Goal: Task Accomplishment & Management: Manage account settings

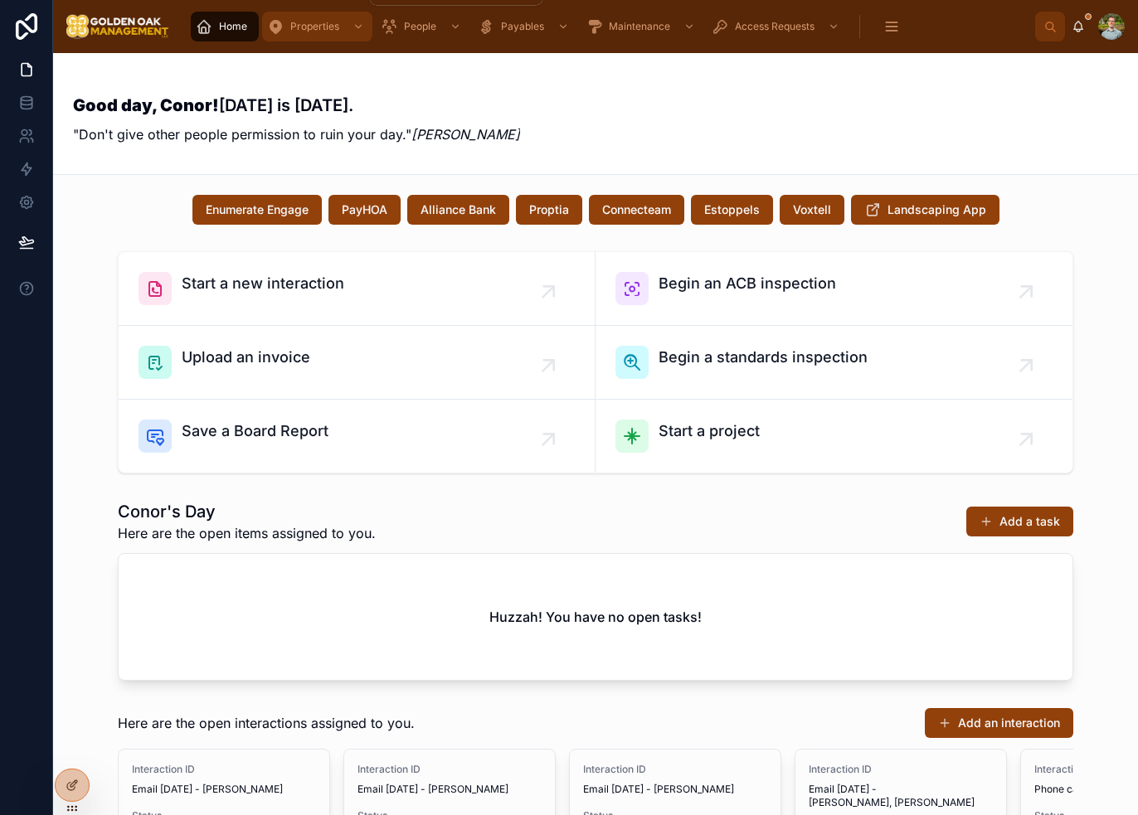
drag, startPoint x: 304, startPoint y: 27, endPoint x: 302, endPoint y: 102, distance: 74.7
click at [304, 27] on span "Properties" at bounding box center [314, 26] width 49 height 13
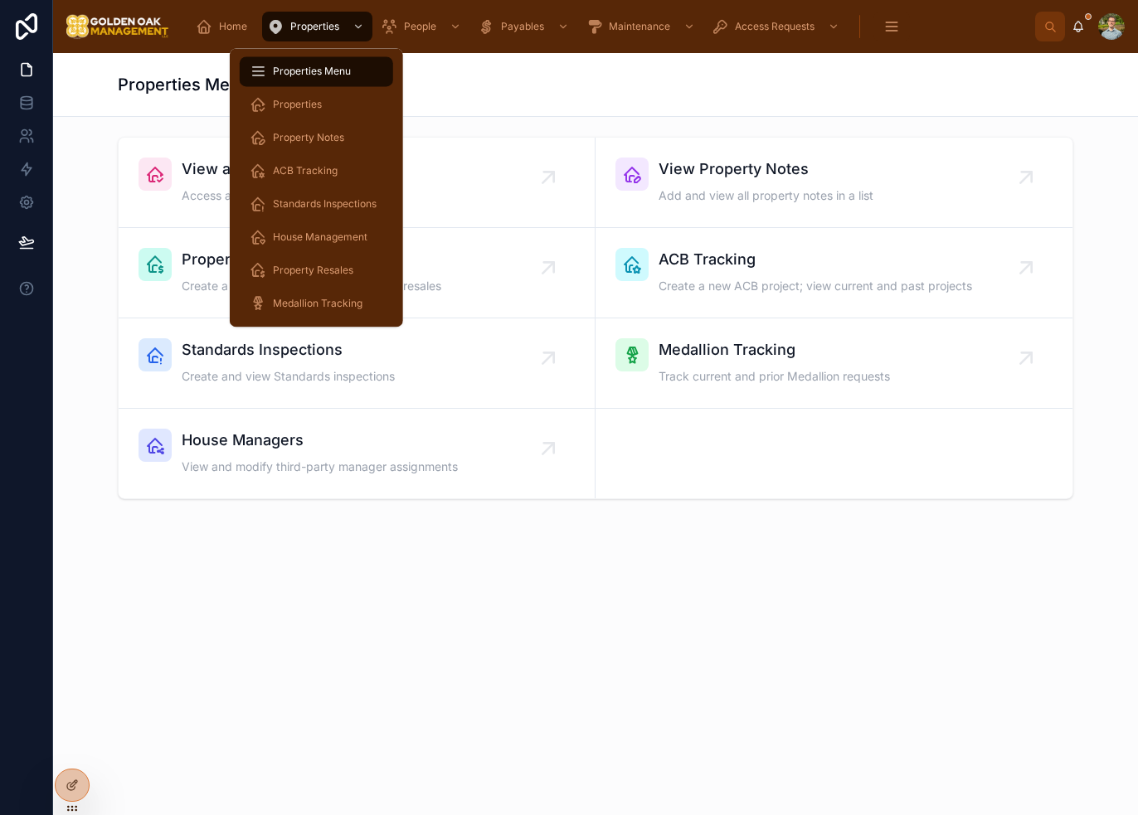
click at [576, 87] on div "Properties Menu" at bounding box center [595, 84] width 955 height 23
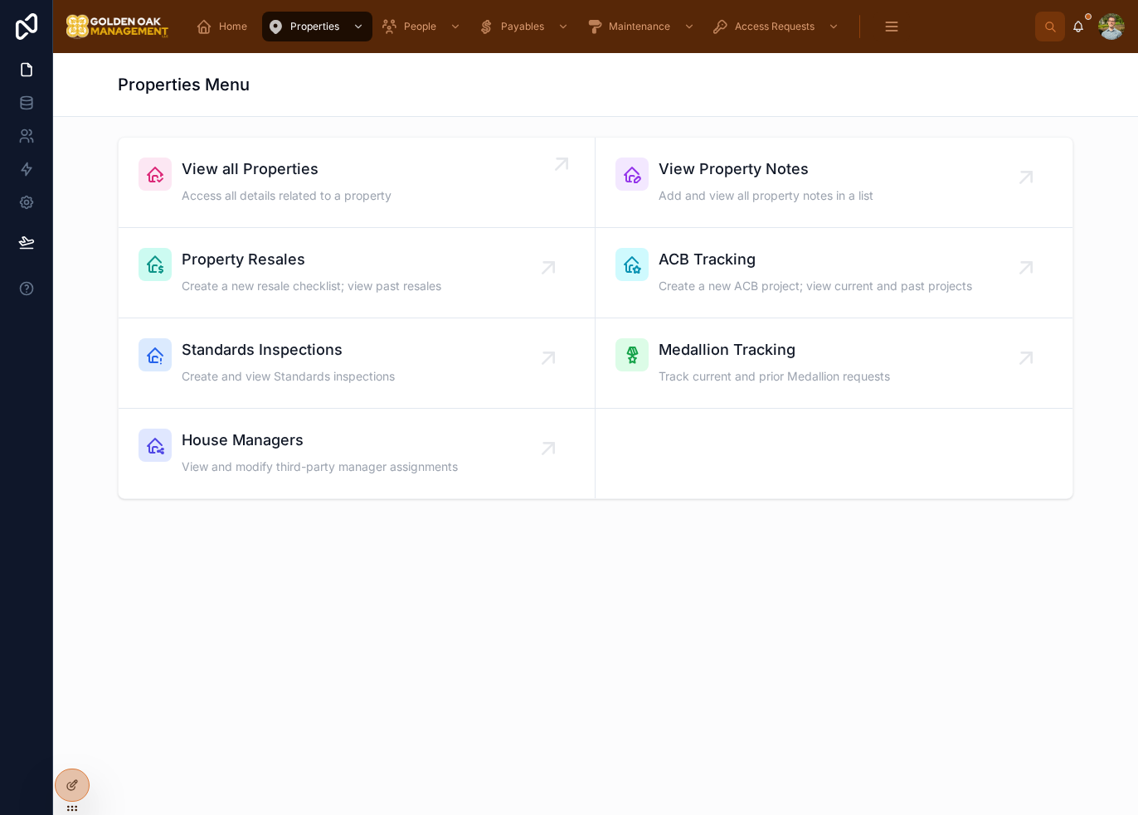
click at [315, 177] on span "View all Properties" at bounding box center [287, 169] width 210 height 23
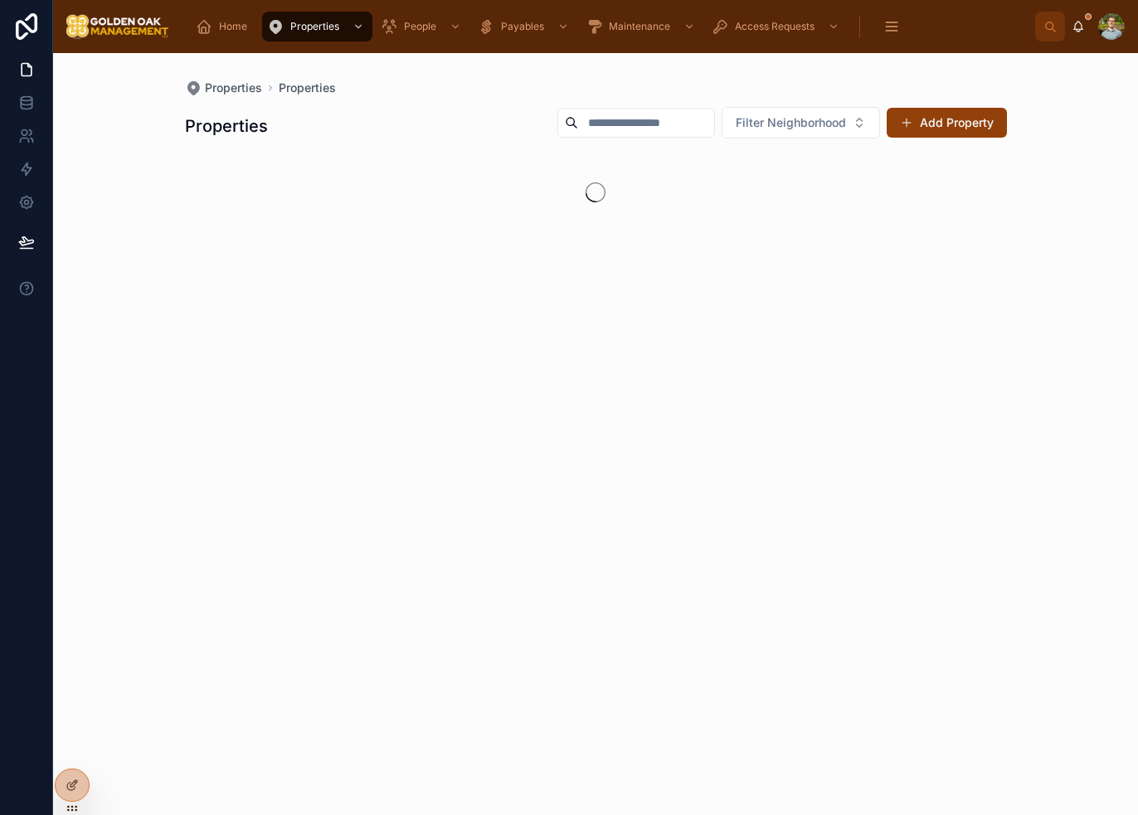
click at [660, 121] on input "text" at bounding box center [646, 122] width 136 height 23
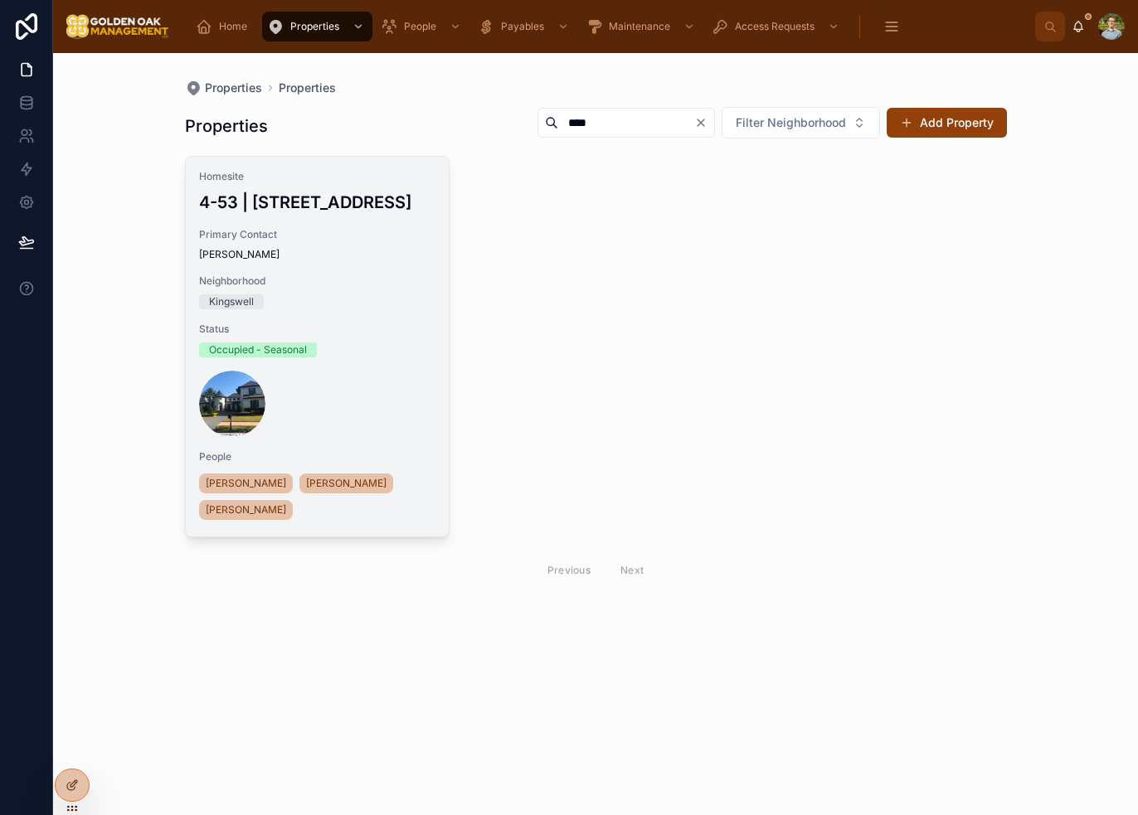
type input "****"
click at [355, 281] on span "Neighborhood" at bounding box center [317, 280] width 237 height 13
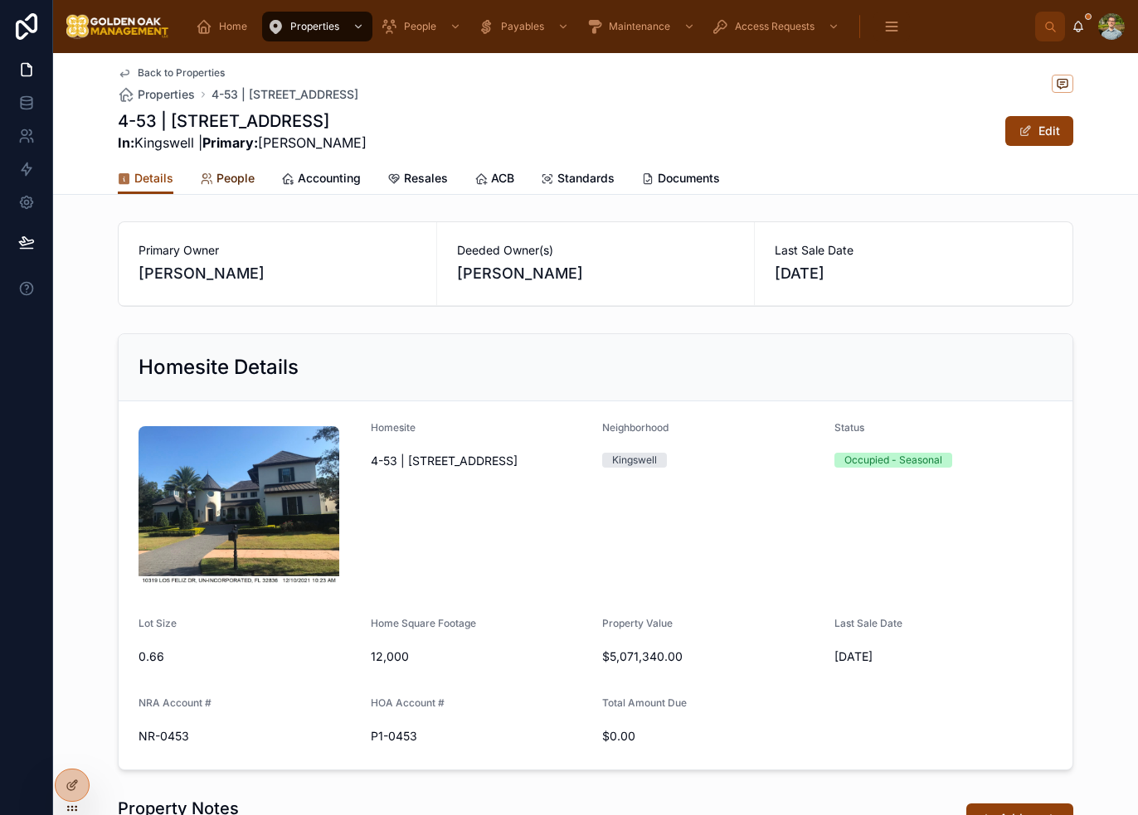
click at [216, 173] on span "People" at bounding box center [235, 178] width 38 height 17
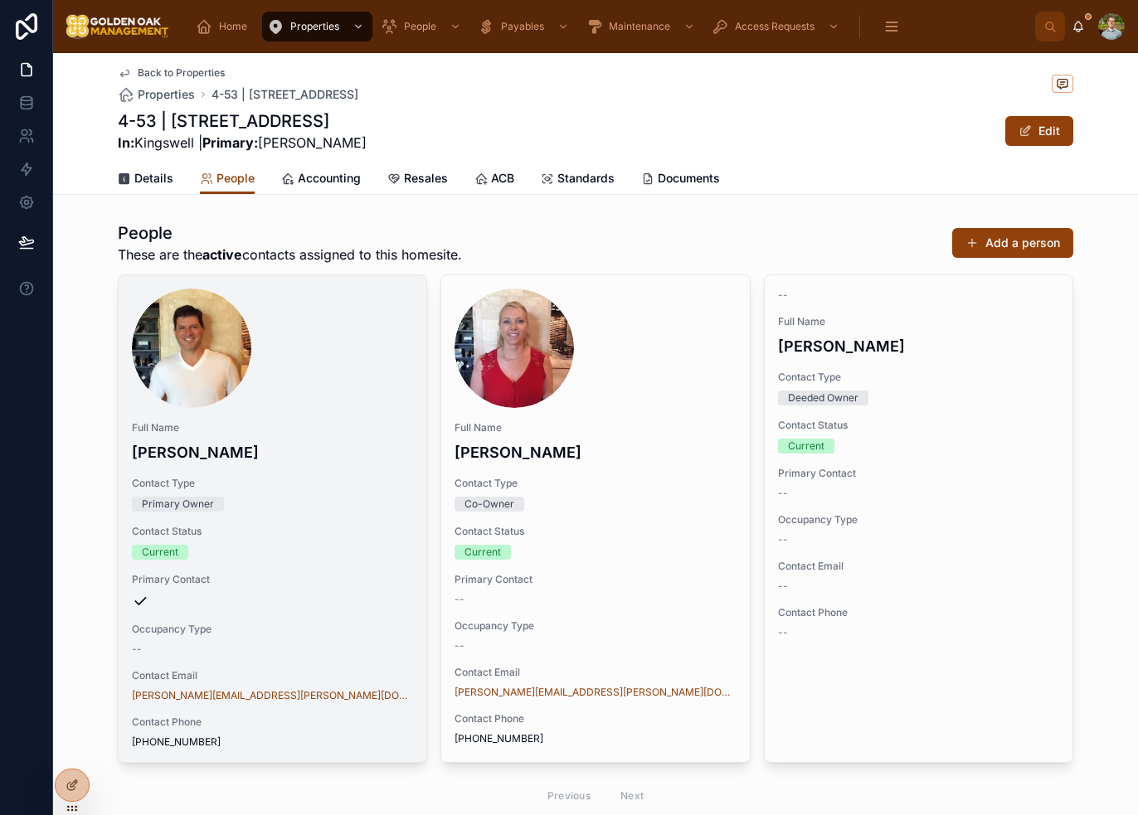
click at [340, 542] on div "Contact Status Current" at bounding box center [272, 542] width 281 height 35
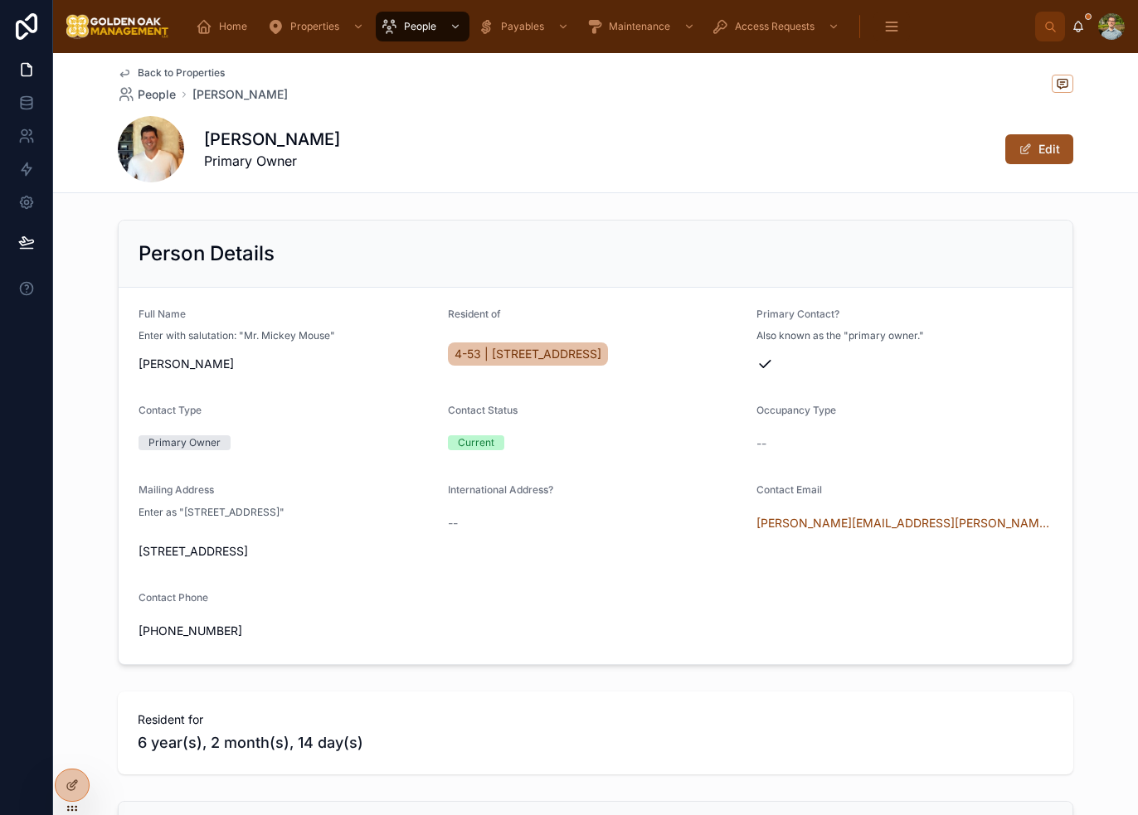
click at [1051, 153] on button "Edit" at bounding box center [1039, 149] width 68 height 30
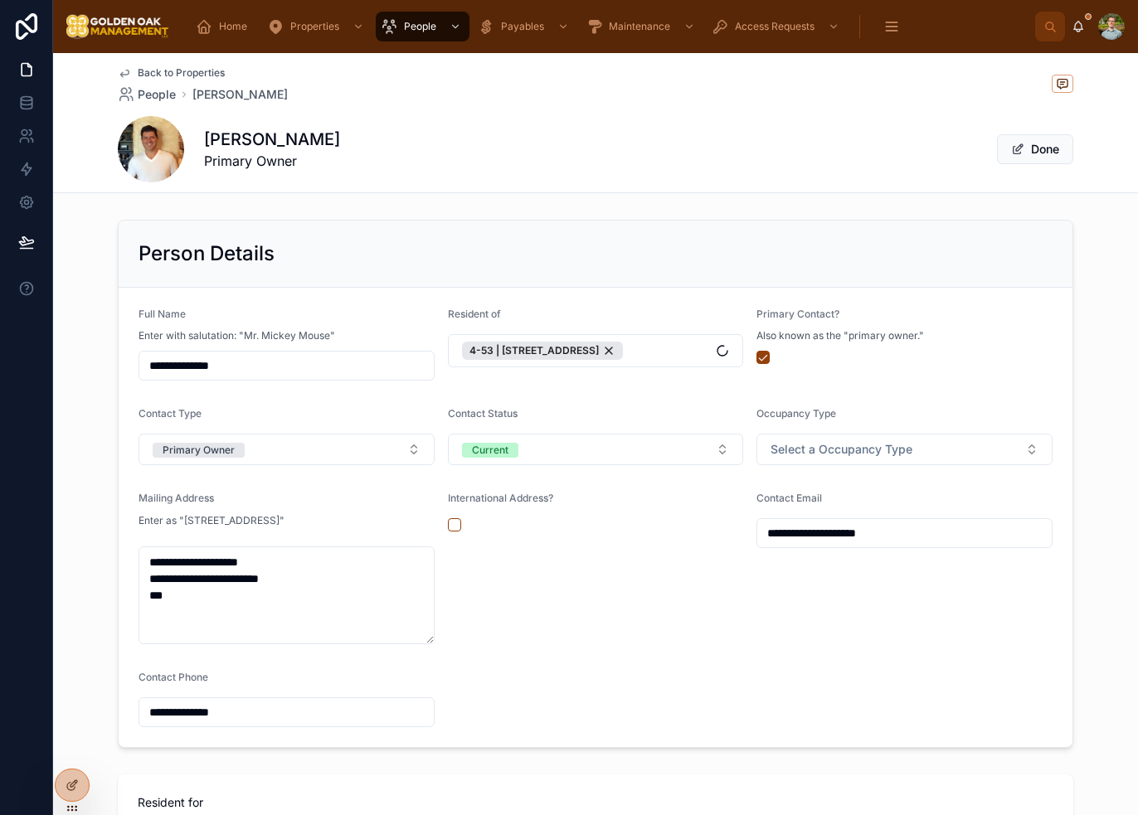
scroll to position [83, 0]
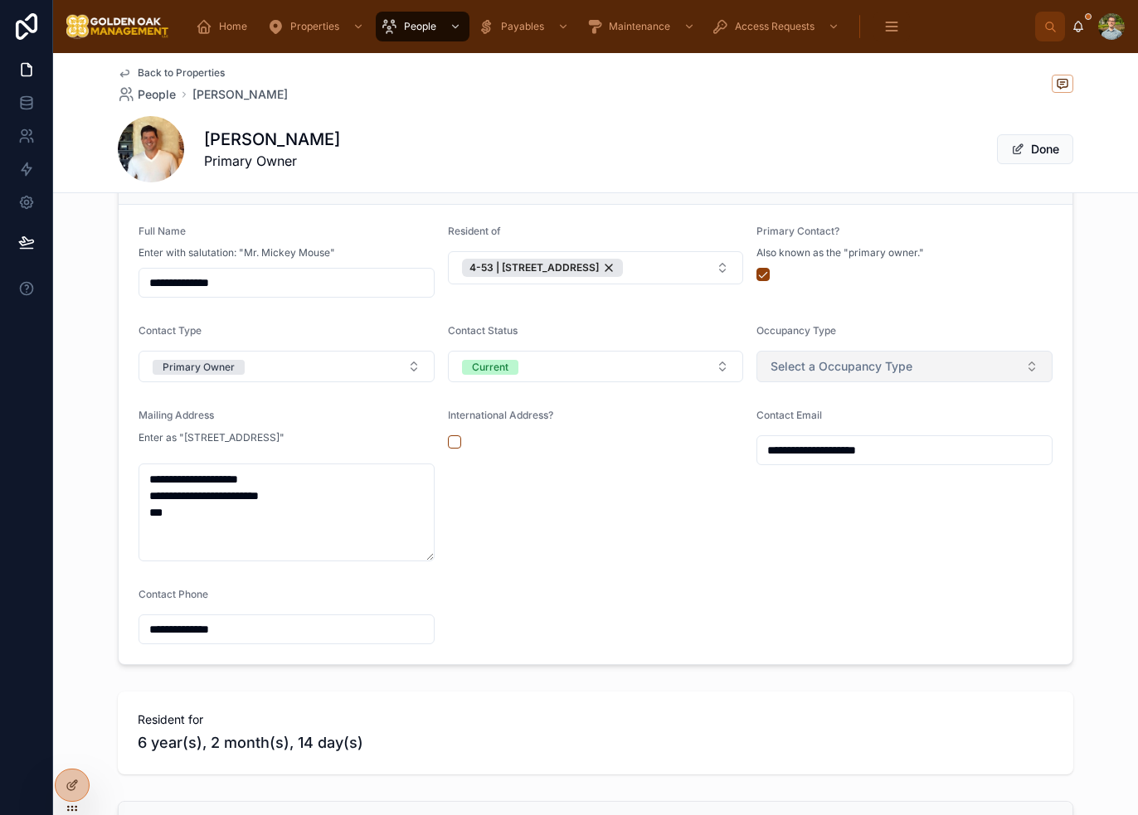
click at [909, 358] on button "Select a Occupancy Type" at bounding box center [904, 367] width 296 height 32
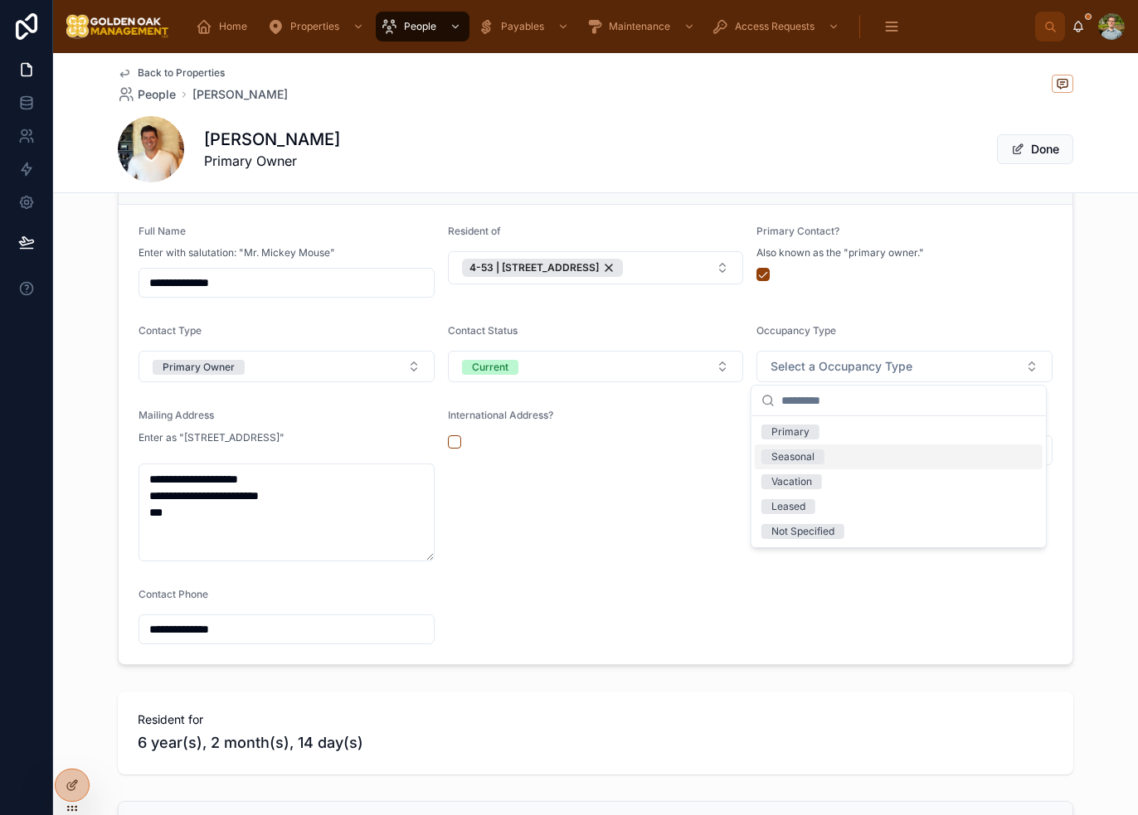
click at [878, 460] on div "Seasonal" at bounding box center [898, 456] width 288 height 25
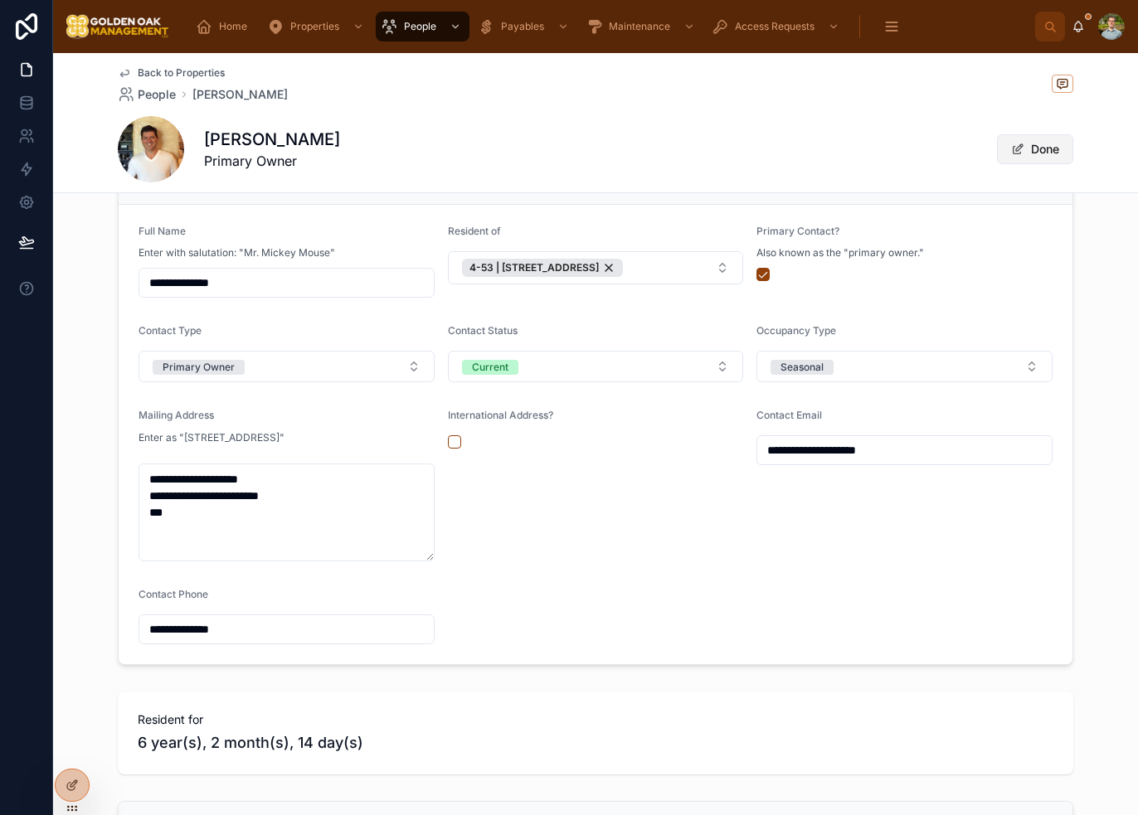
click at [1037, 145] on button "Done" at bounding box center [1035, 149] width 76 height 30
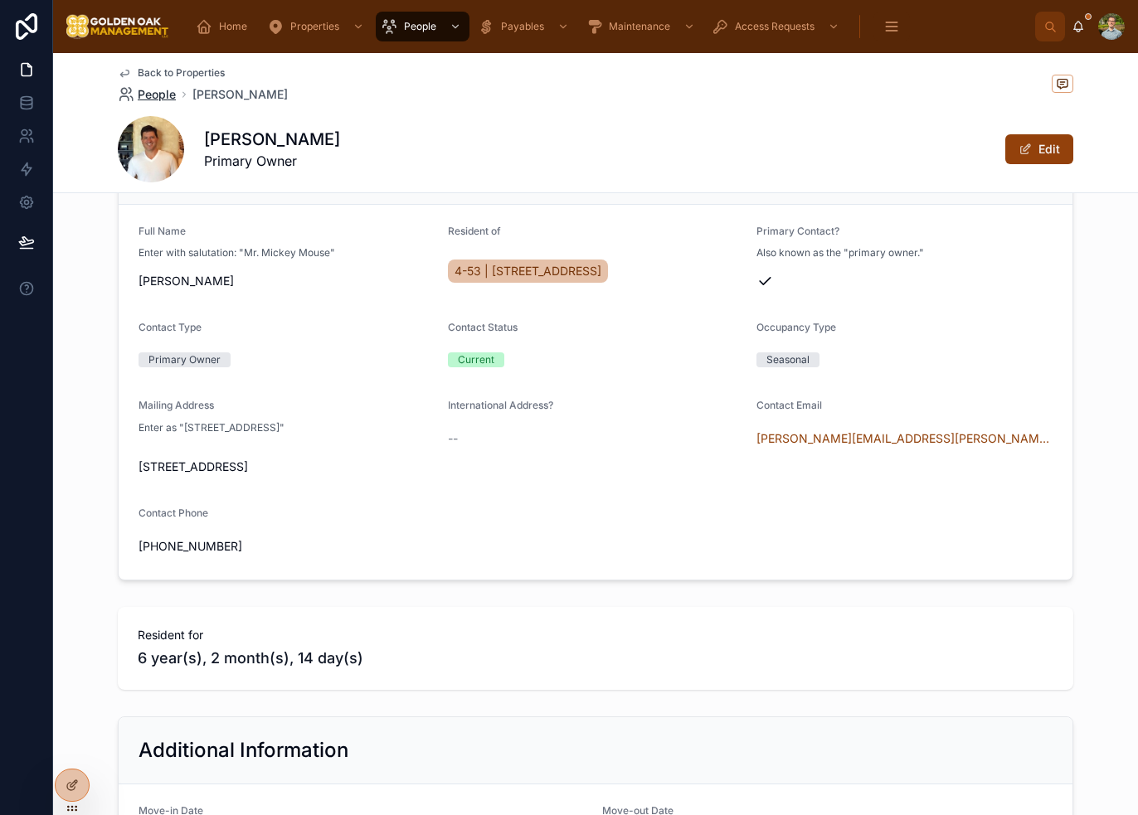
click at [157, 99] on span "People" at bounding box center [157, 94] width 38 height 17
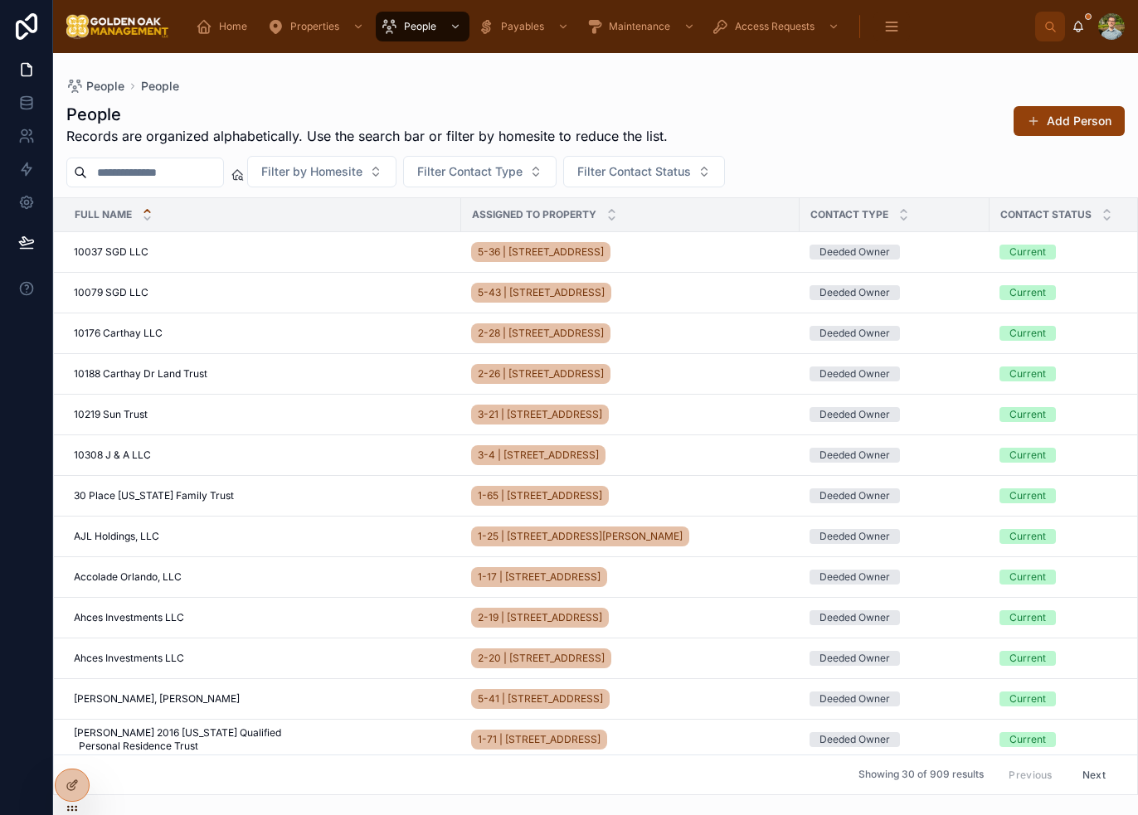
click at [205, 172] on input "text" at bounding box center [155, 172] width 136 height 23
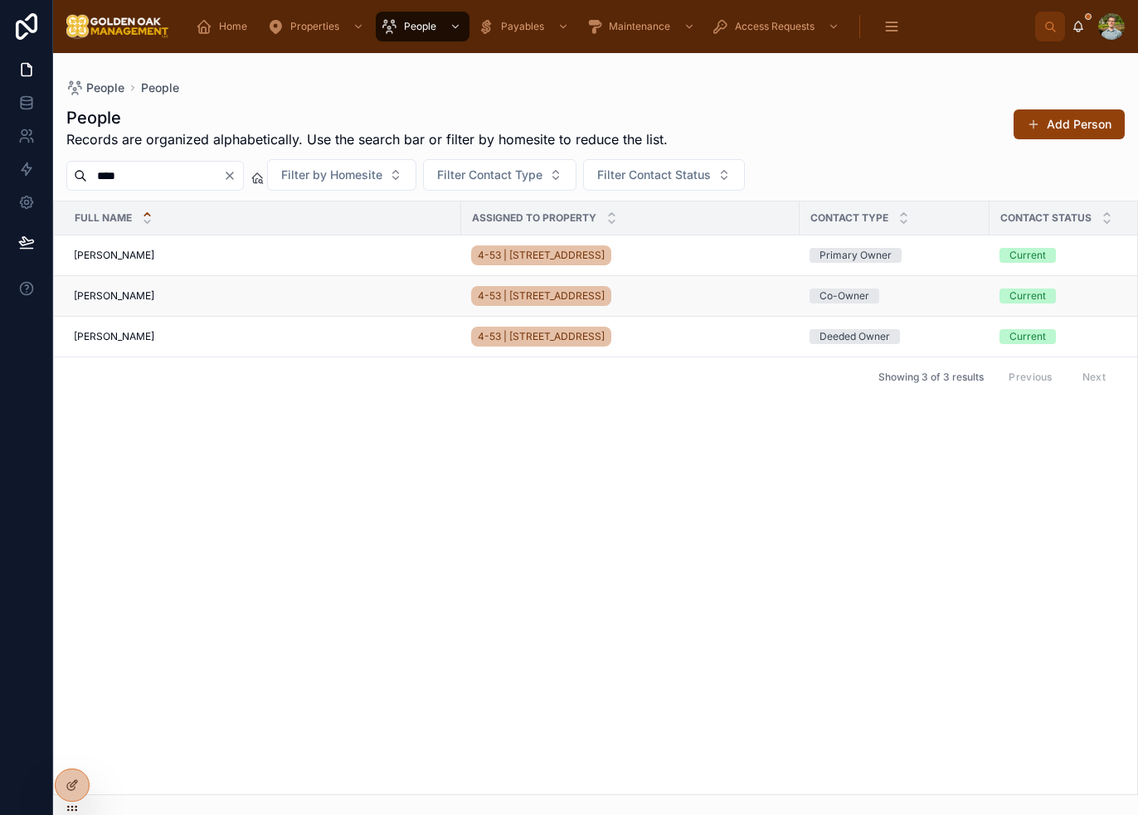
type input "****"
click at [135, 287] on td "[PERSON_NAME] [PERSON_NAME]" at bounding box center [257, 296] width 407 height 41
click at [146, 297] on span "[PERSON_NAME]" at bounding box center [114, 295] width 80 height 13
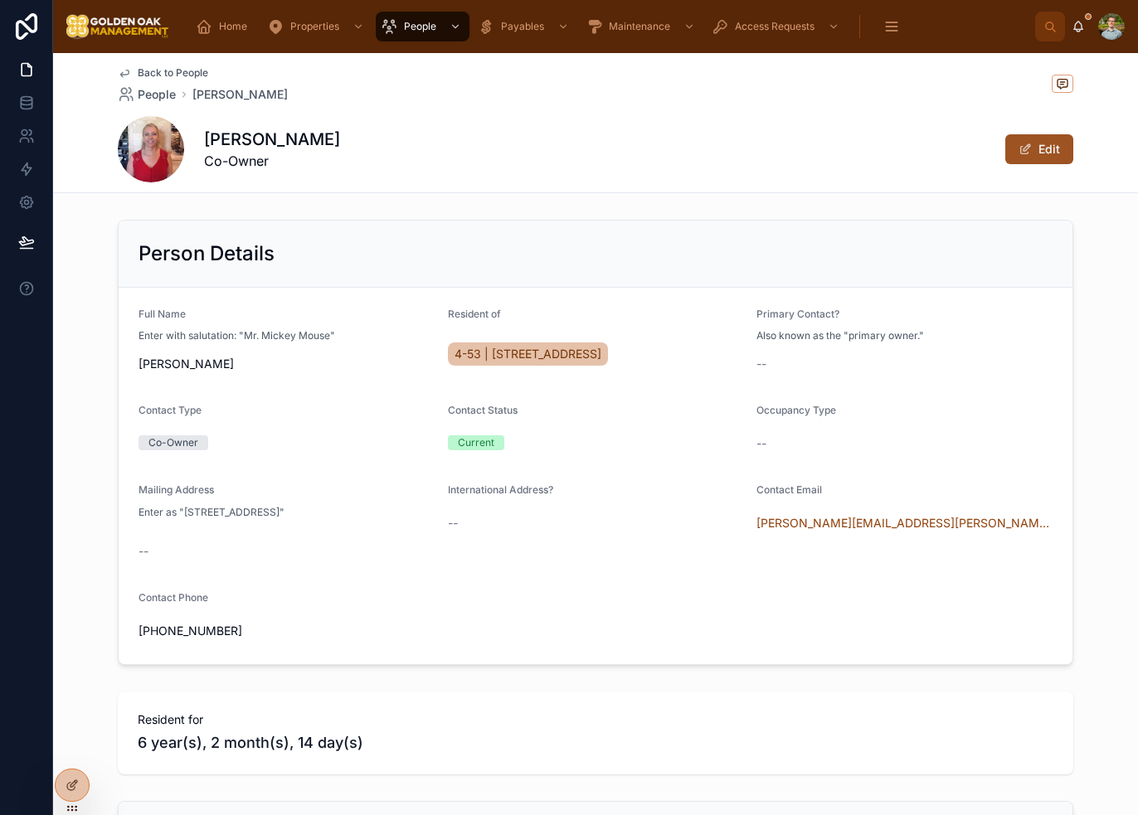
click at [1032, 153] on button "Edit" at bounding box center [1039, 149] width 68 height 30
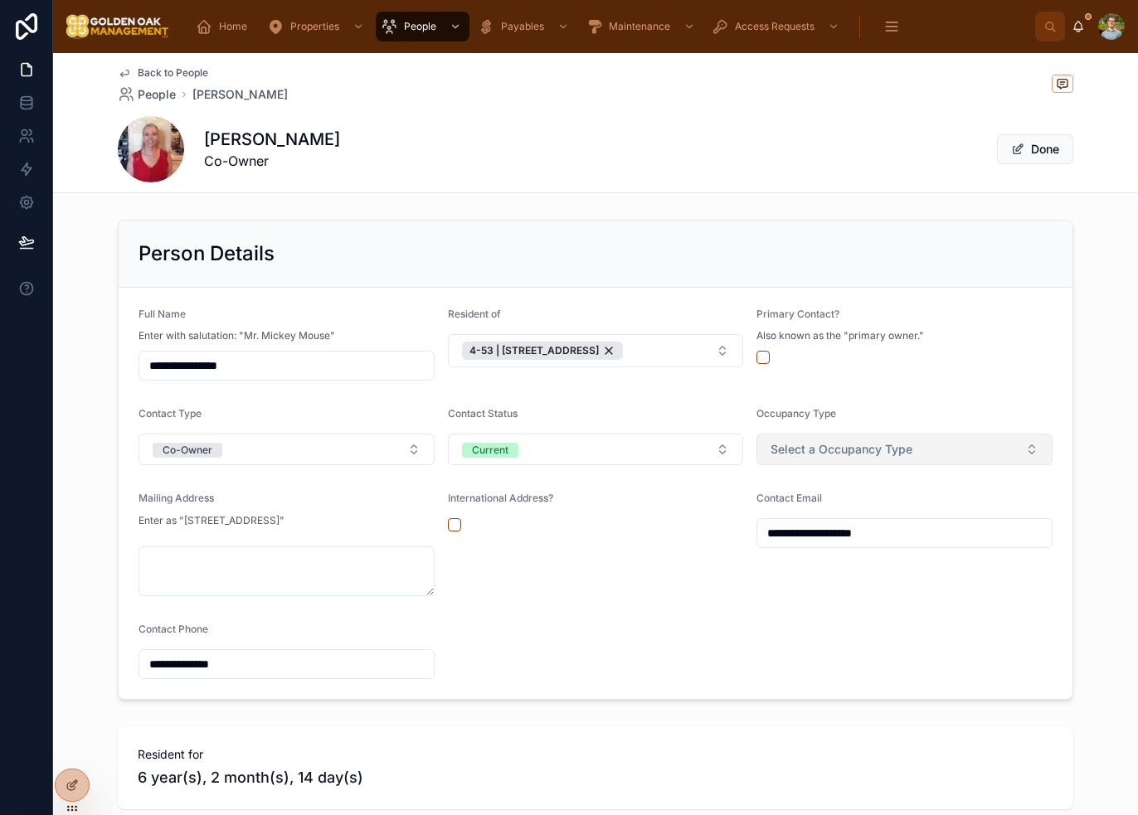
click at [885, 452] on span "Select a Occupancy Type" at bounding box center [841, 449] width 142 height 17
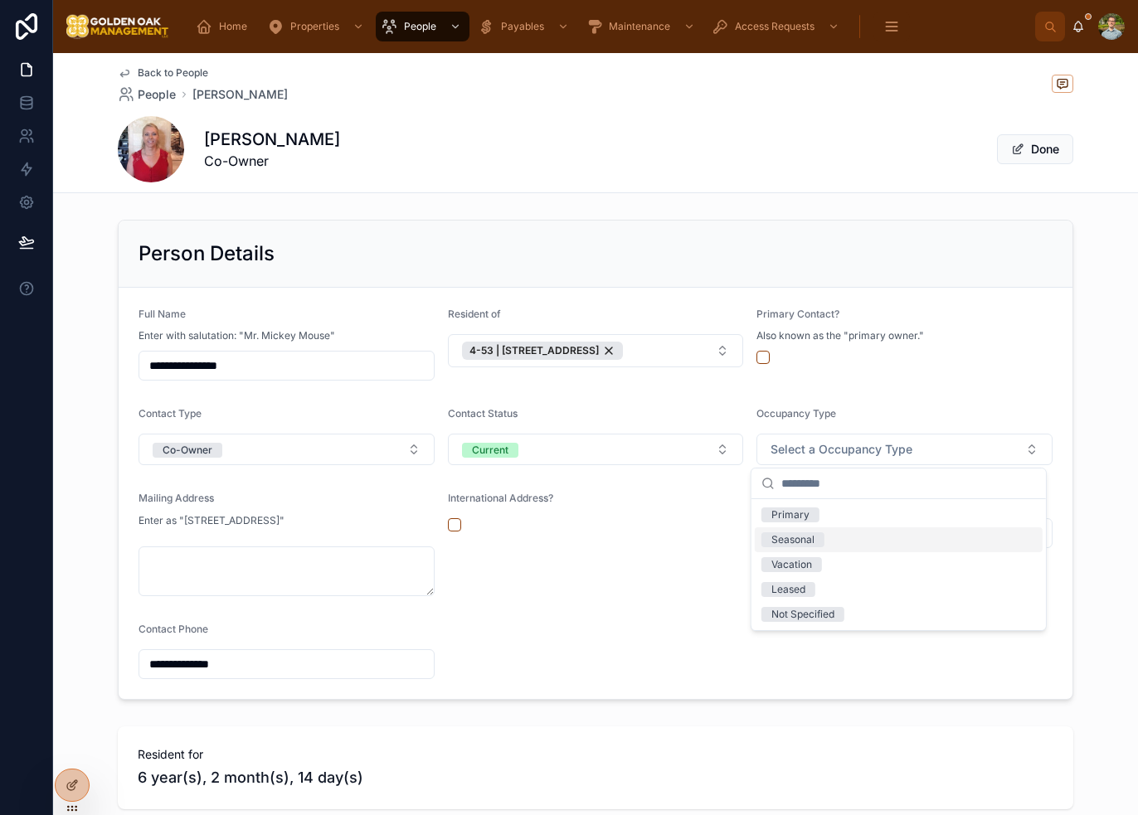
click at [885, 541] on div "Seasonal" at bounding box center [898, 539] width 288 height 25
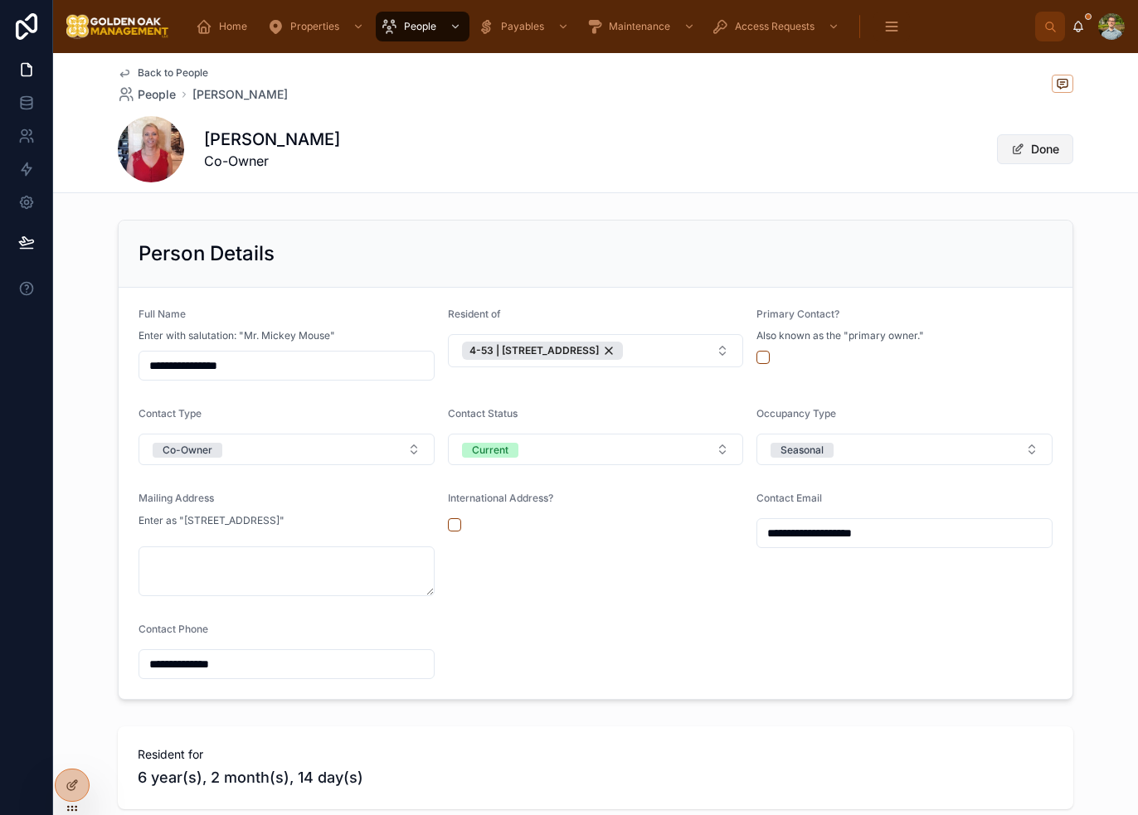
click at [1033, 143] on button "Done" at bounding box center [1035, 149] width 76 height 30
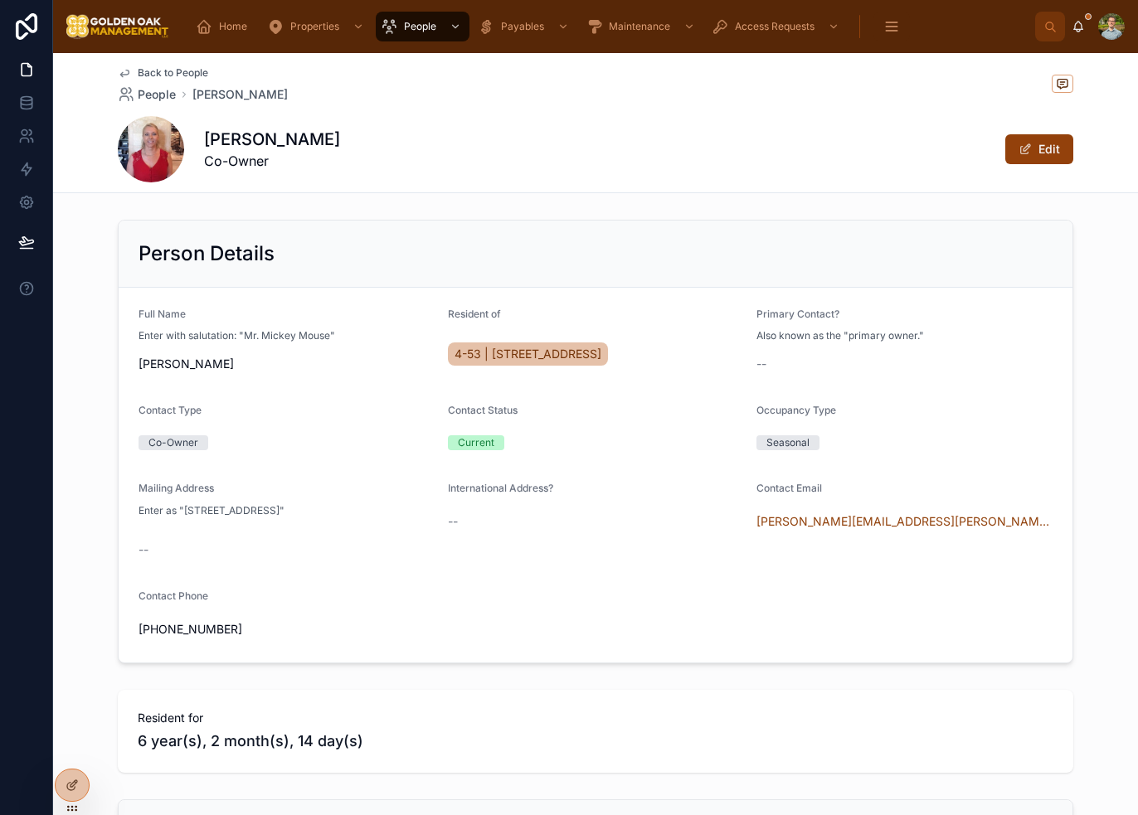
click at [722, 135] on div "[PERSON_NAME] Co-Owner Edit" at bounding box center [595, 149] width 955 height 66
click at [160, 69] on span "Back to People" at bounding box center [173, 72] width 70 height 13
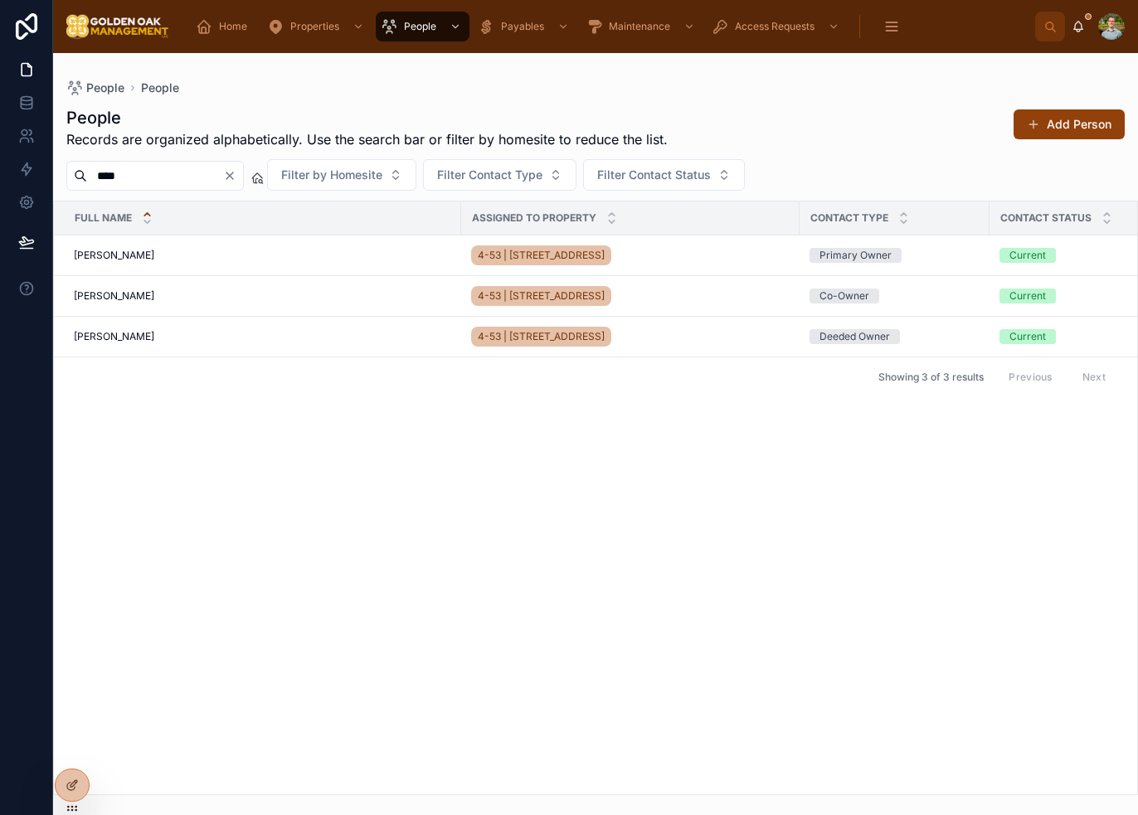
click at [233, 178] on icon "Clear" at bounding box center [229, 175] width 7 height 7
click at [222, 24] on span "Home" at bounding box center [233, 26] width 28 height 13
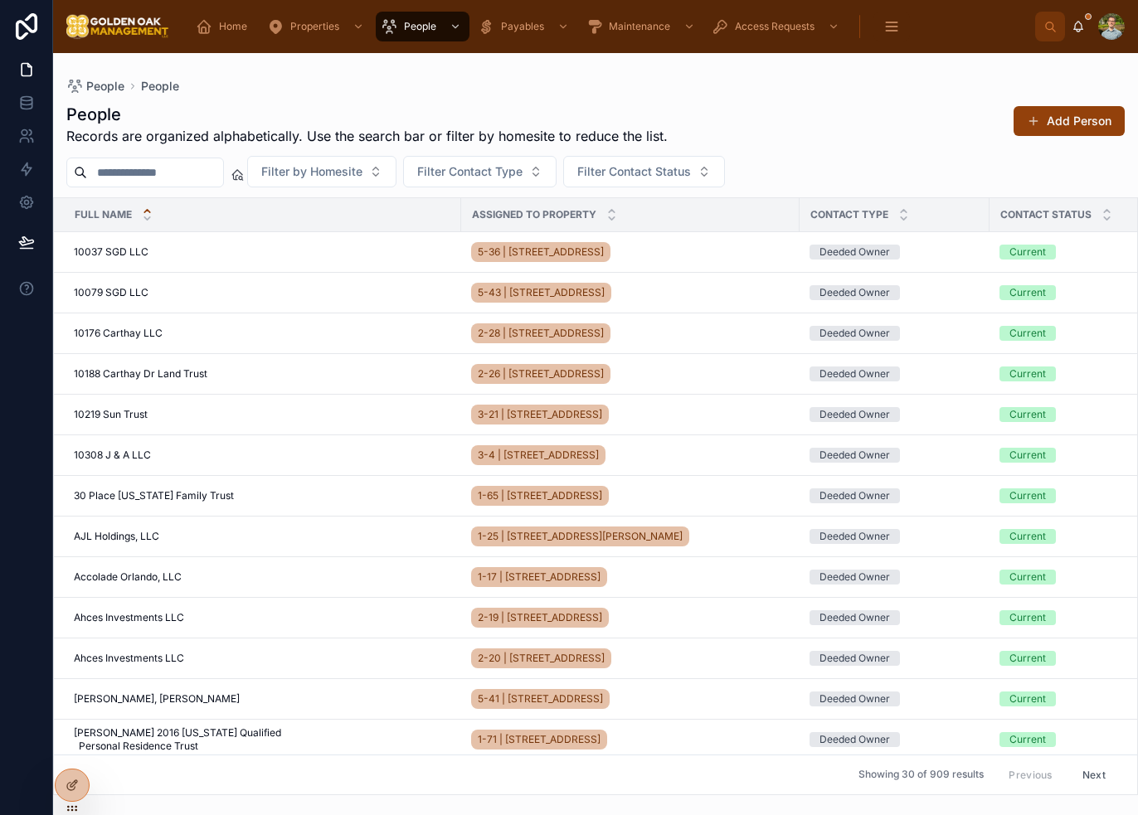
click at [594, 93] on div "People Records are organized alphabetically. Use the search bar or filter by ho…" at bounding box center [595, 444] width 1084 height 702
click at [245, 30] on span "Home" at bounding box center [233, 26] width 28 height 13
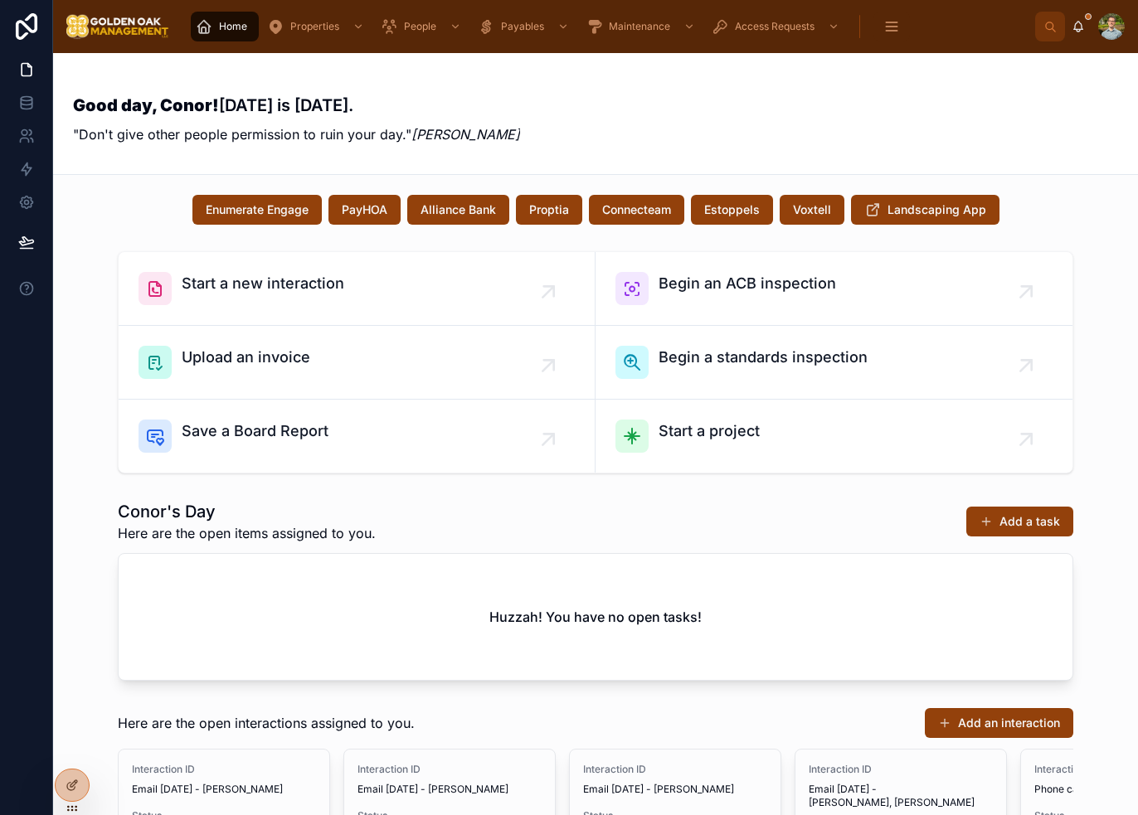
click at [564, 96] on div "Good day, Conor! [DATE] is [DATE]. "Don't give other people permission to ruin …" at bounding box center [595, 113] width 1045 height 81
click at [902, 102] on div "Good day, Conor! [DATE] is [DATE]. "Don't give other people permission to ruin …" at bounding box center [595, 113] width 1045 height 81
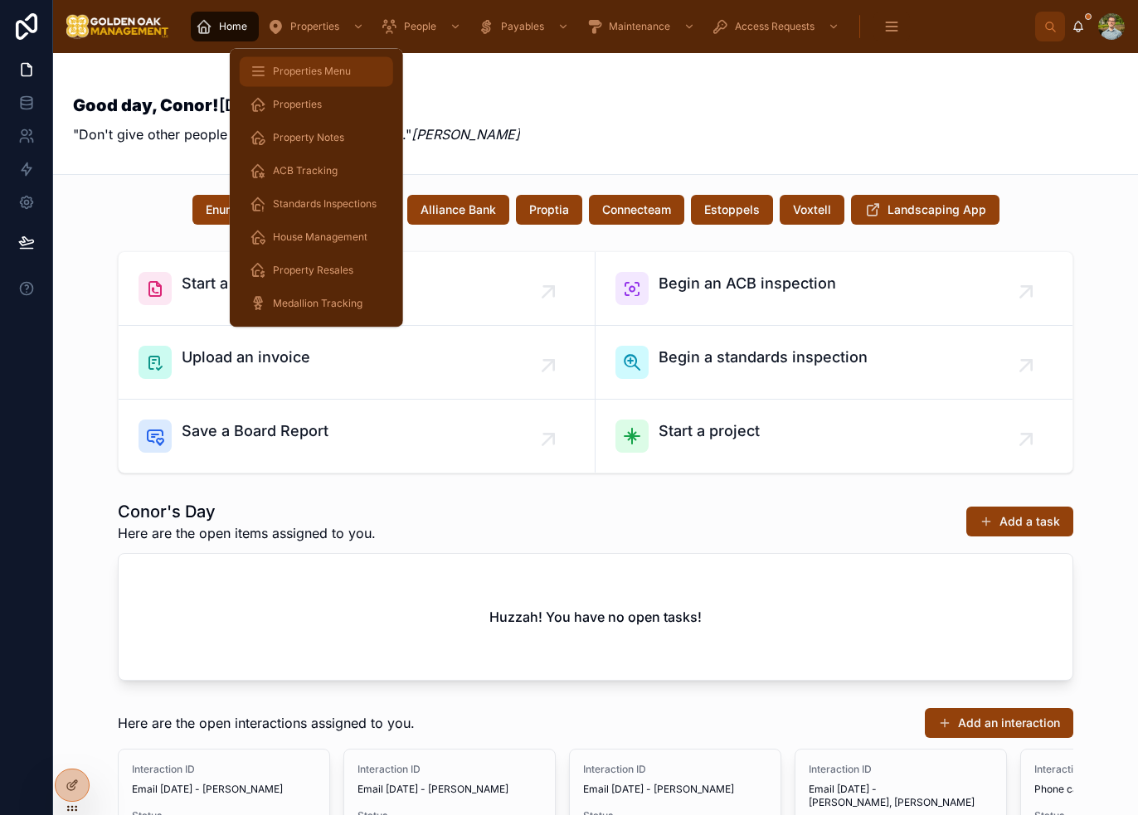
click at [318, 77] on span "Properties Menu" at bounding box center [312, 71] width 78 height 13
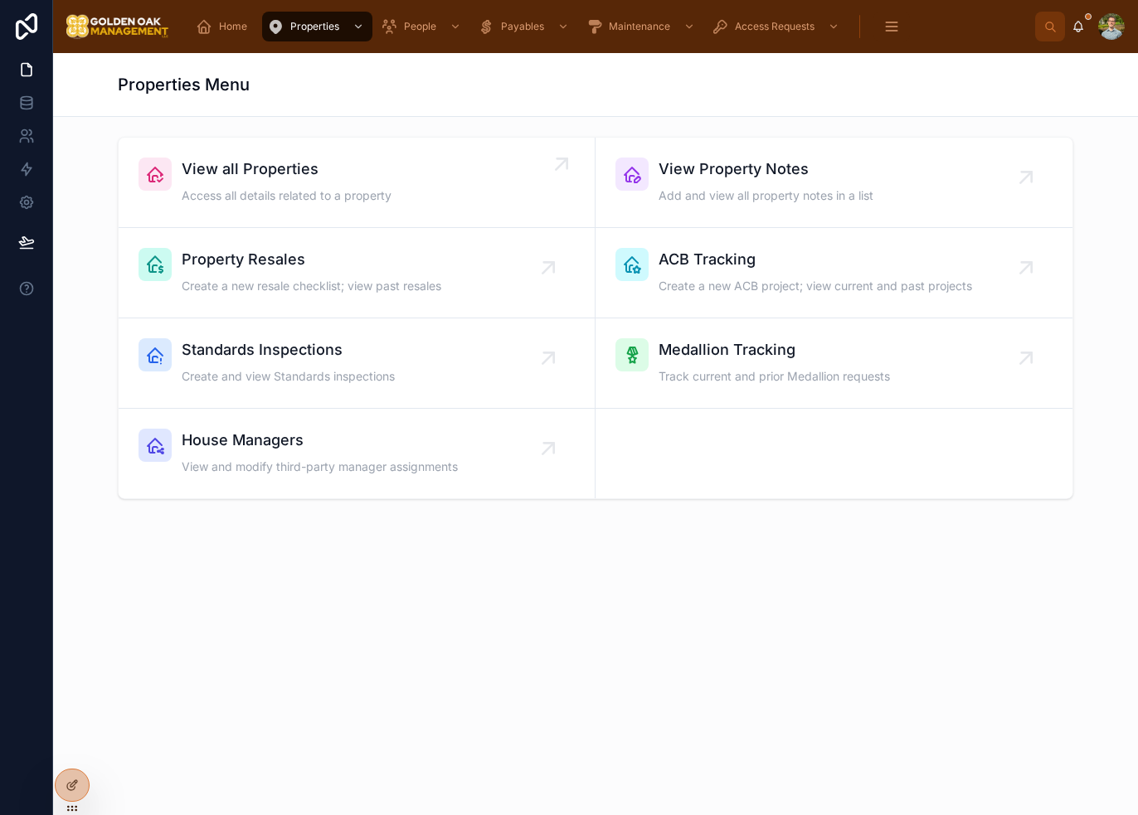
click at [376, 192] on span "Access all details related to a property" at bounding box center [287, 195] width 210 height 17
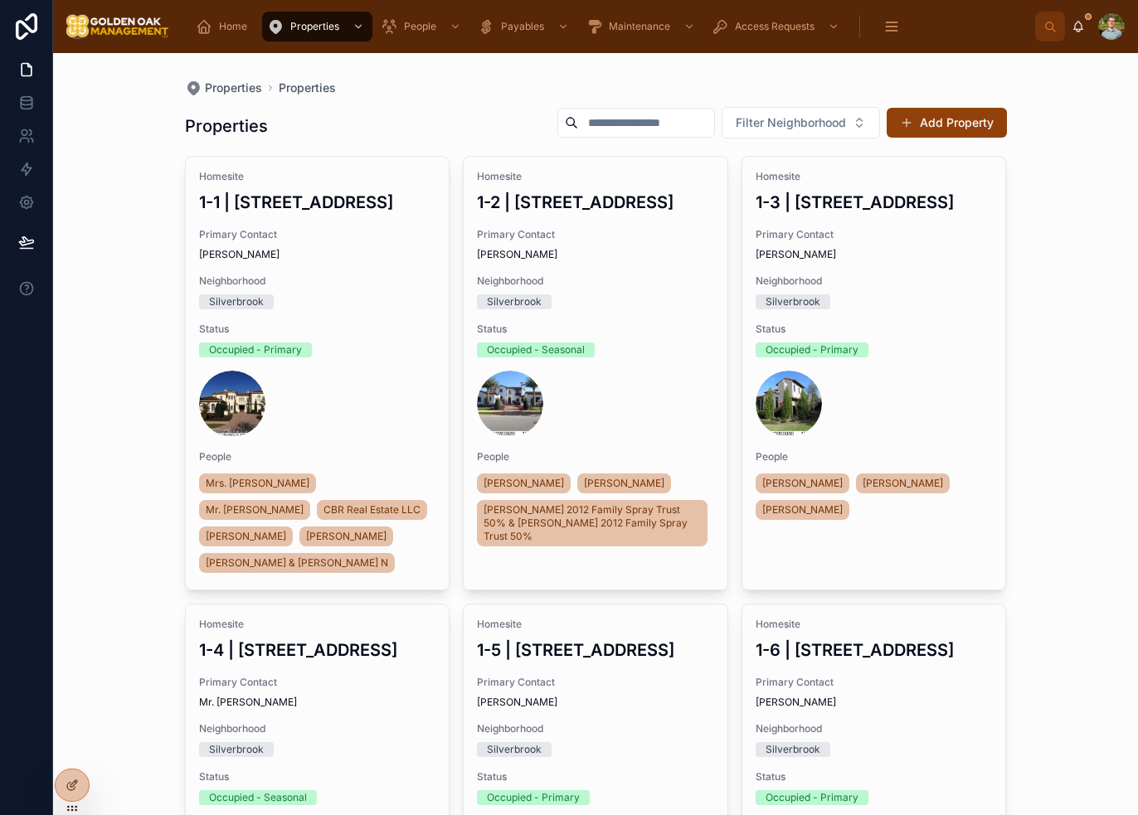
click at [631, 113] on input "text" at bounding box center [646, 122] width 136 height 23
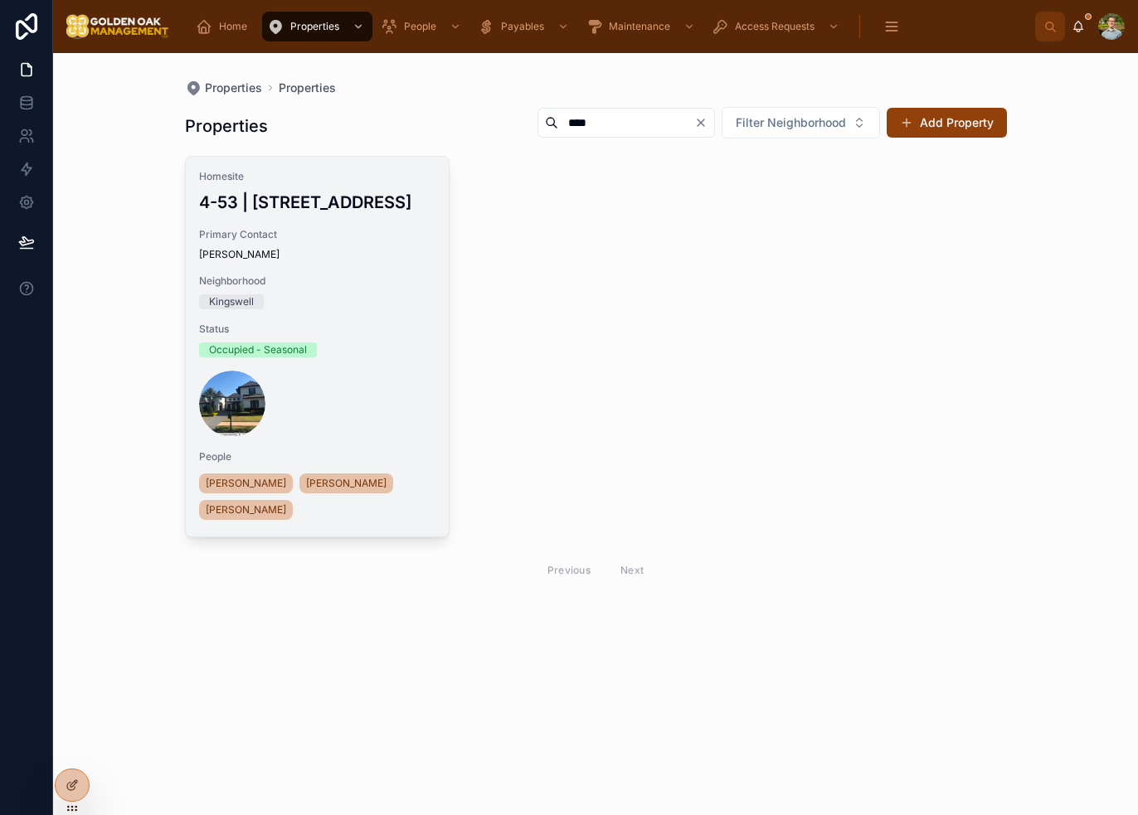
type input "****"
click at [300, 279] on span "Neighborhood" at bounding box center [317, 280] width 237 height 13
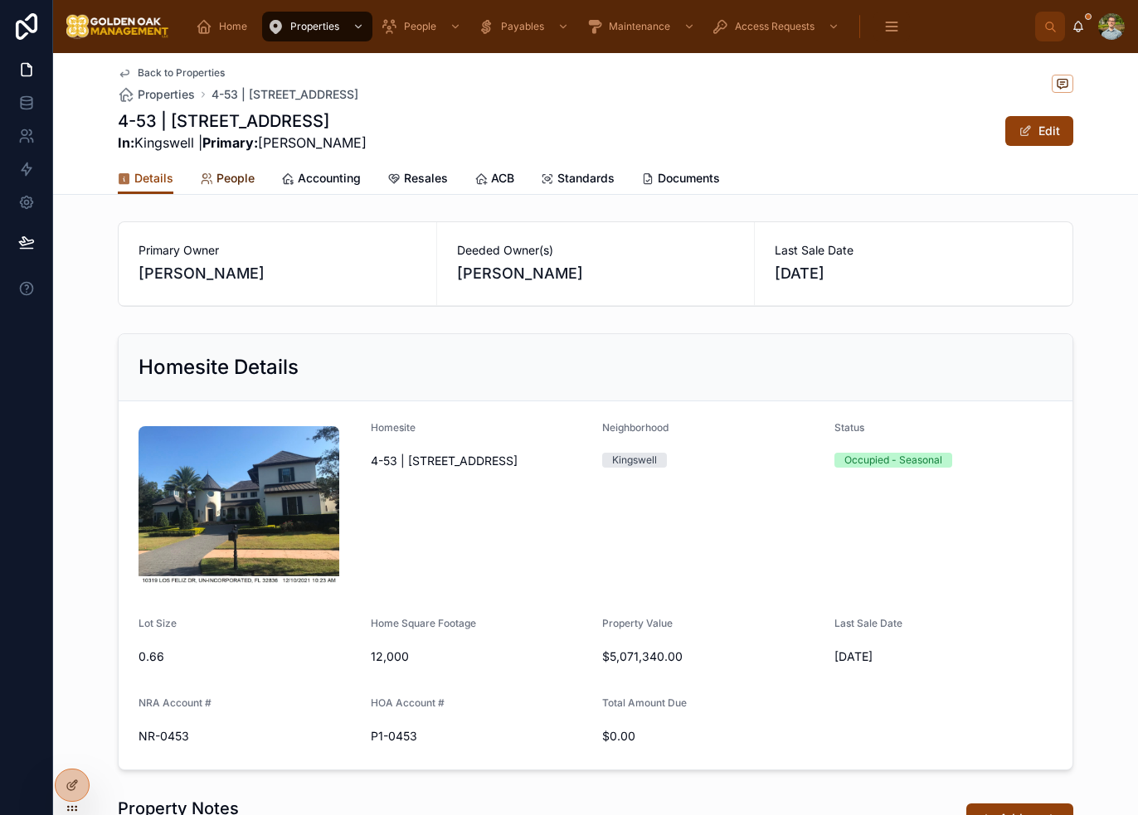
click at [232, 173] on span "People" at bounding box center [235, 178] width 38 height 17
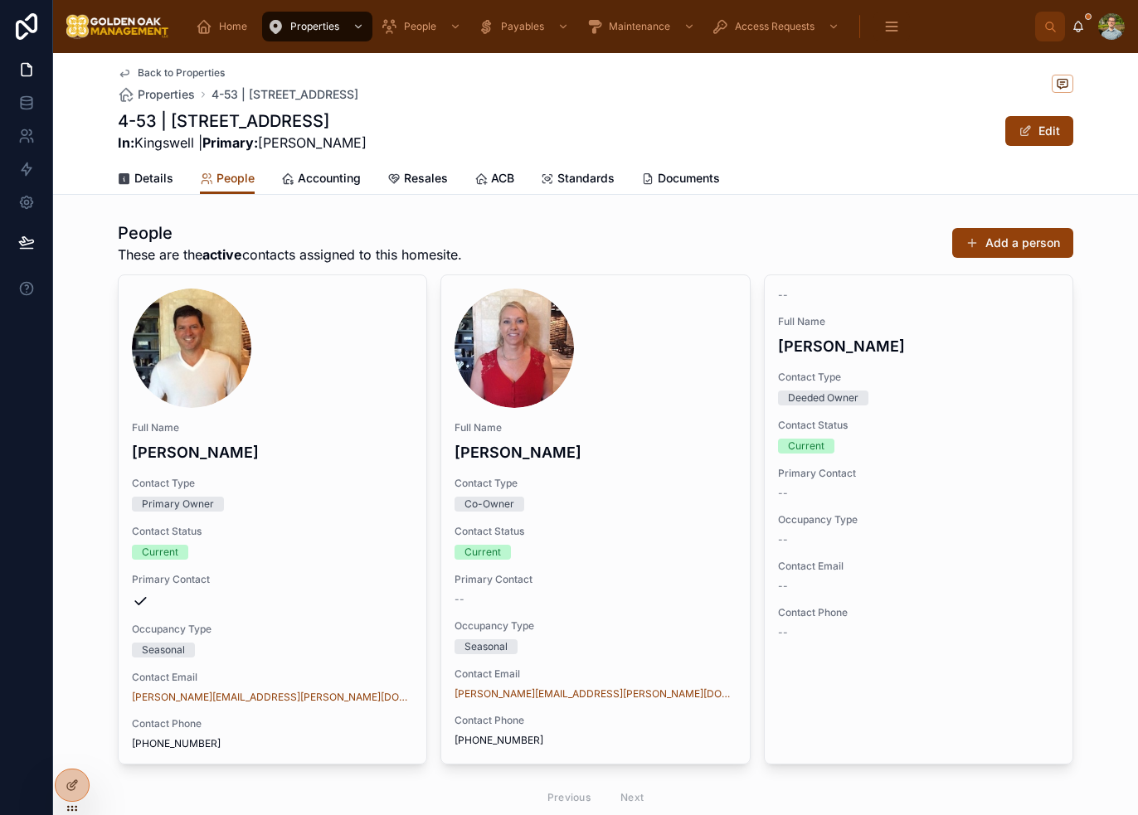
click at [576, 90] on div "Back to Properties Properties 4-53 | [STREET_ADDRESS]" at bounding box center [595, 84] width 955 height 36
click at [588, 105] on div "Back to Properties Properties 4-53 | [STREET_ADDRESS] | [STREET_ADDRESS] In: [G…" at bounding box center [595, 107] width 955 height 109
click at [673, 88] on div "Back to Properties Properties 4-53 | [STREET_ADDRESS]" at bounding box center [595, 84] width 955 height 36
click at [788, 88] on div "Back to Properties Properties 4-53 | [STREET_ADDRESS]" at bounding box center [595, 84] width 955 height 36
click at [846, 158] on div "Back to Properties Properties 4-53 | [STREET_ADDRESS] | [STREET_ADDRESS] In: [G…" at bounding box center [595, 107] width 955 height 109
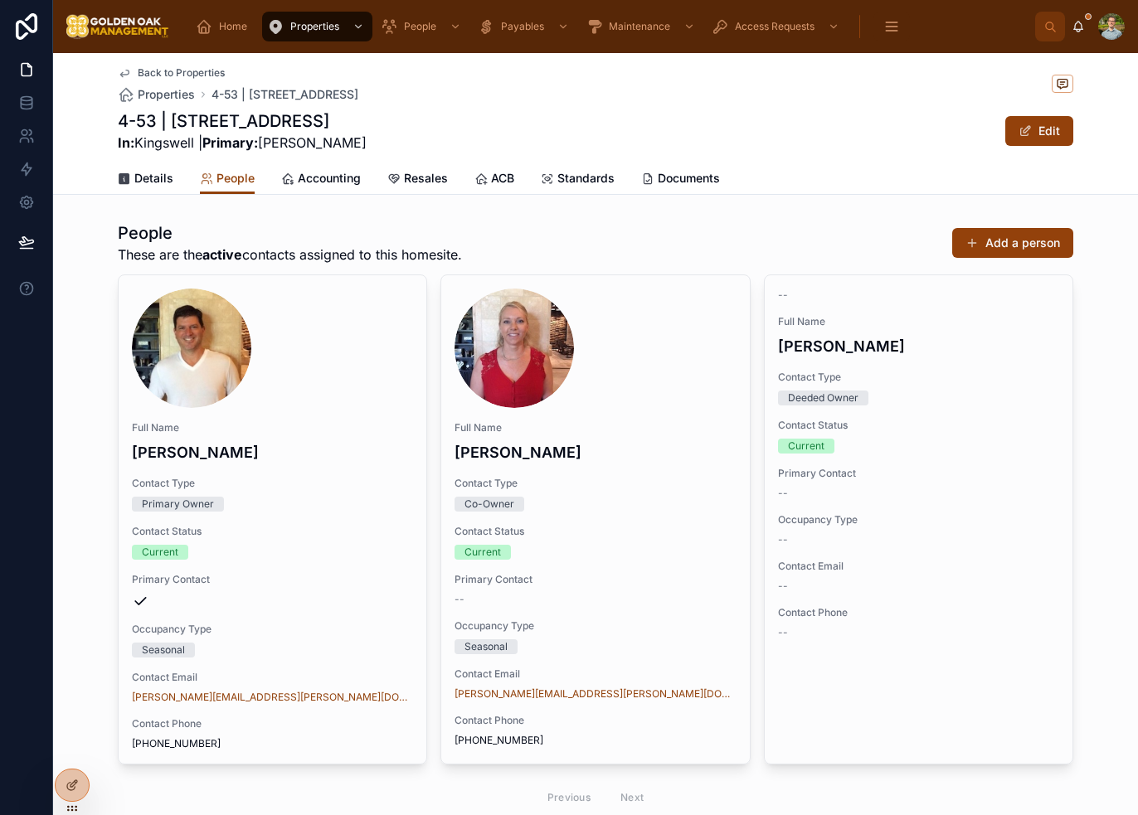
click at [689, 94] on div "Back to Properties Properties 4-53 | [STREET_ADDRESS]" at bounding box center [595, 84] width 955 height 36
click at [126, 177] on div "Details" at bounding box center [146, 178] width 56 height 17
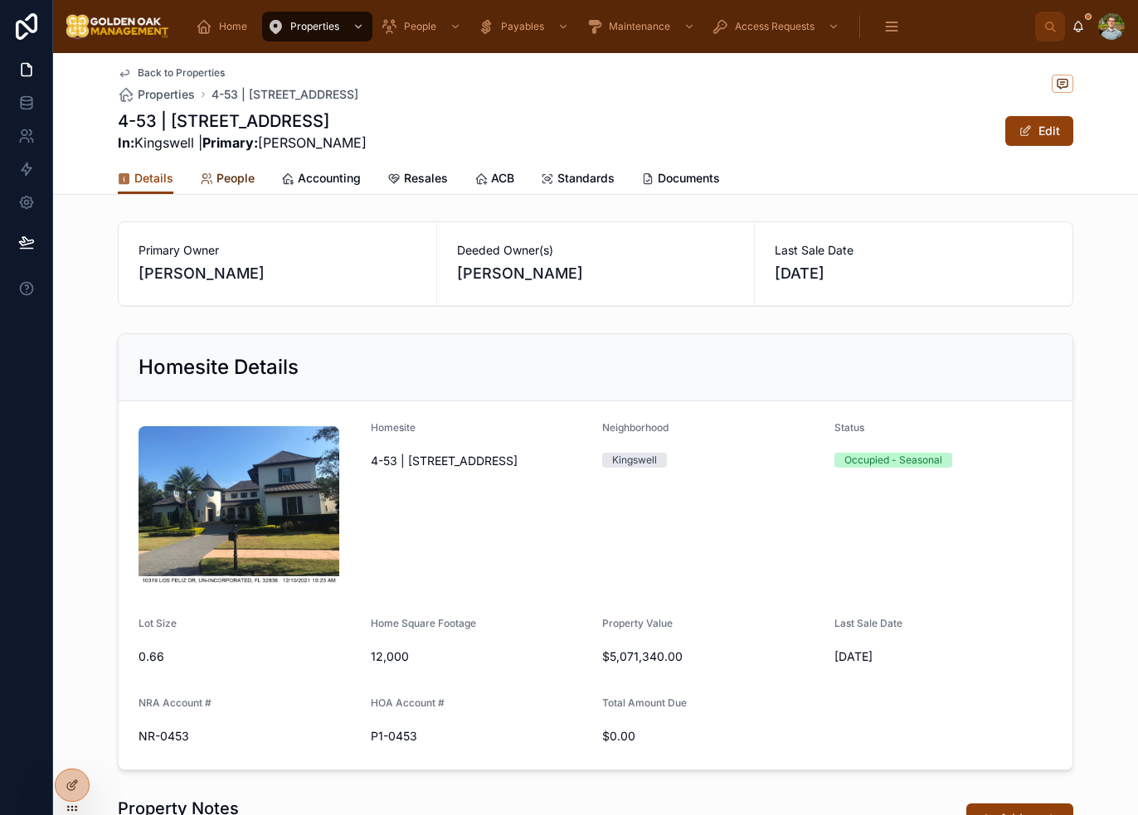
click at [235, 184] on span "People" at bounding box center [235, 178] width 38 height 17
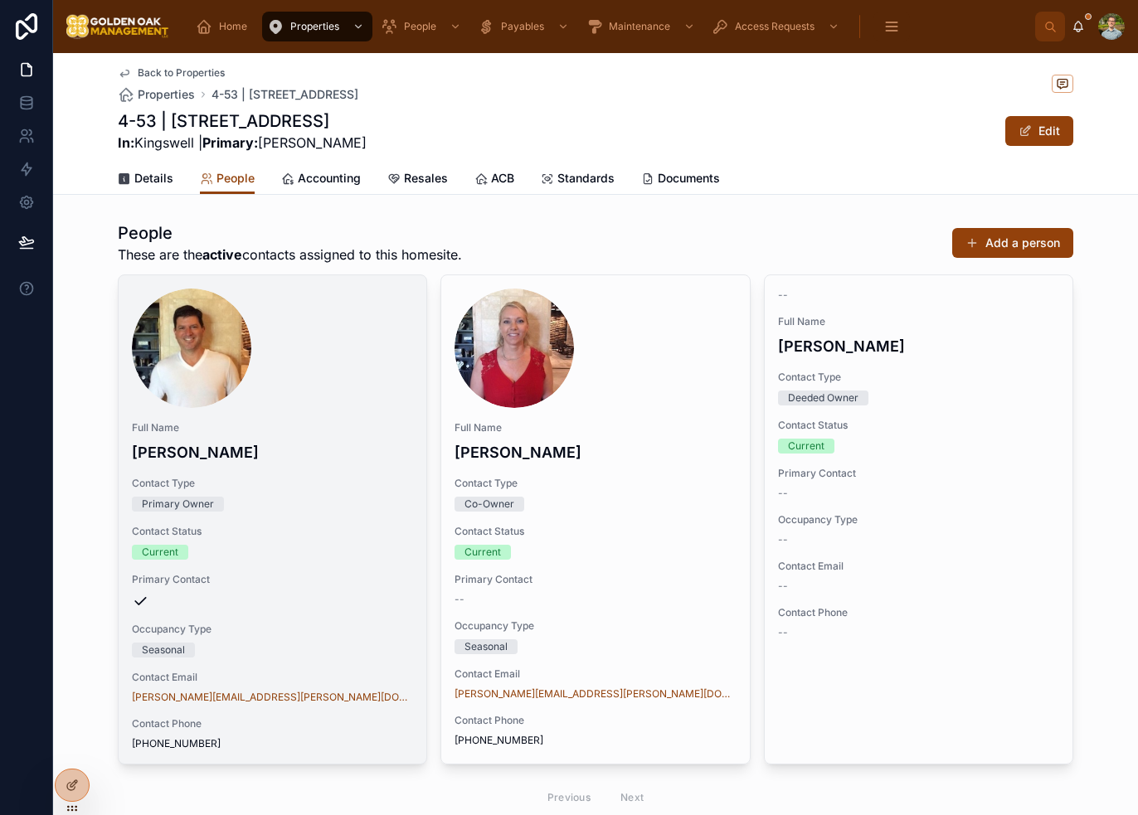
click at [209, 460] on h4 "[PERSON_NAME]" at bounding box center [272, 452] width 281 height 22
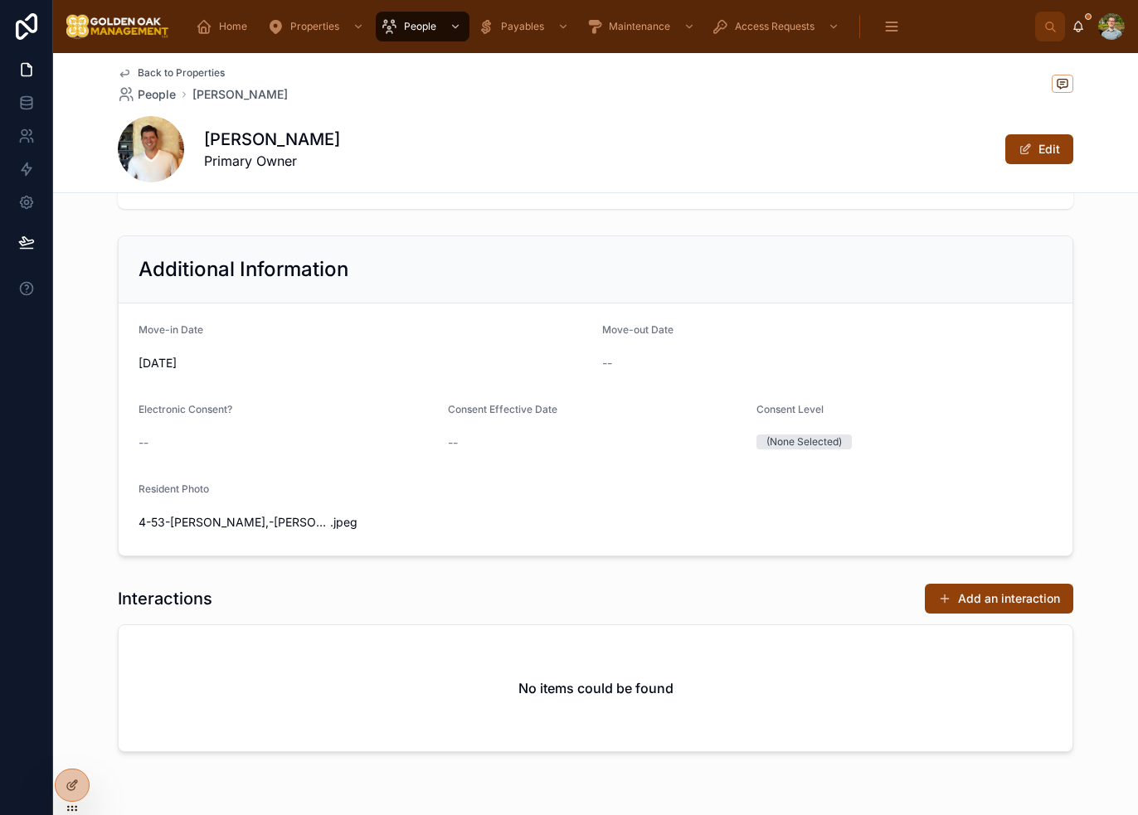
scroll to position [645, 0]
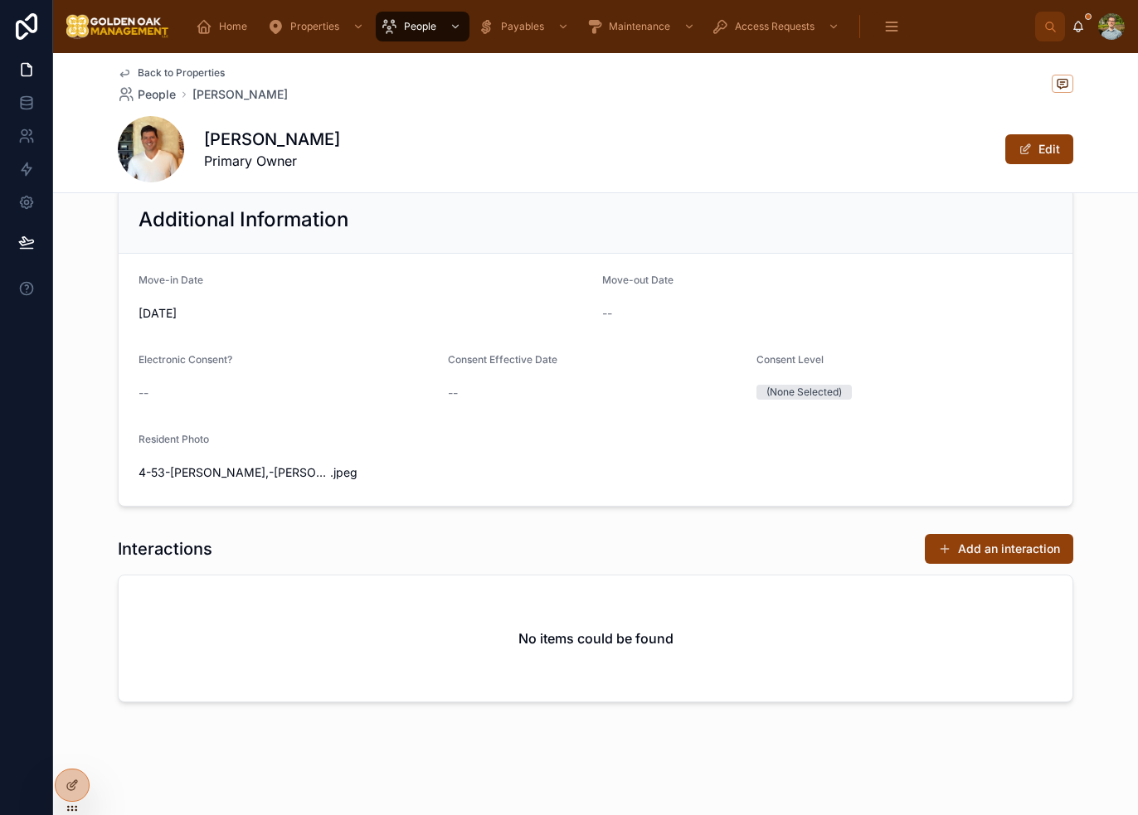
click at [1017, 556] on button "Add an interaction" at bounding box center [998, 549] width 148 height 30
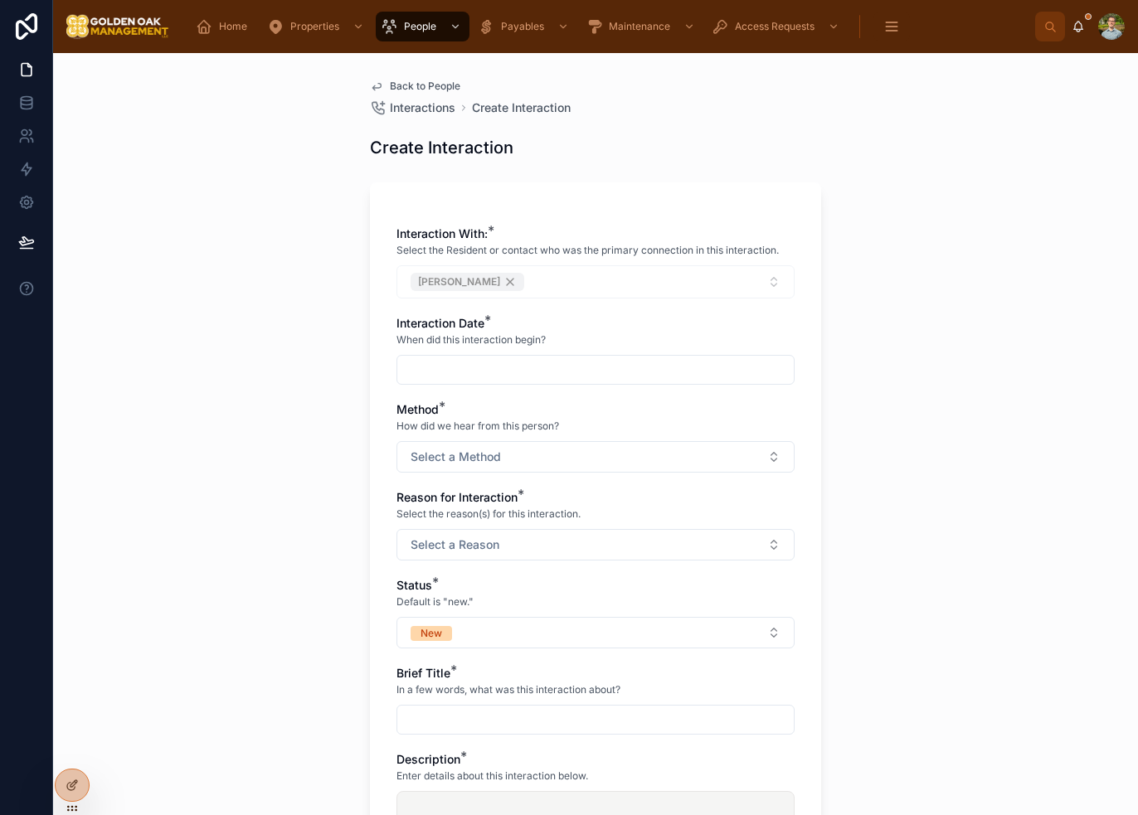
click at [488, 361] on input "text" at bounding box center [595, 369] width 396 height 23
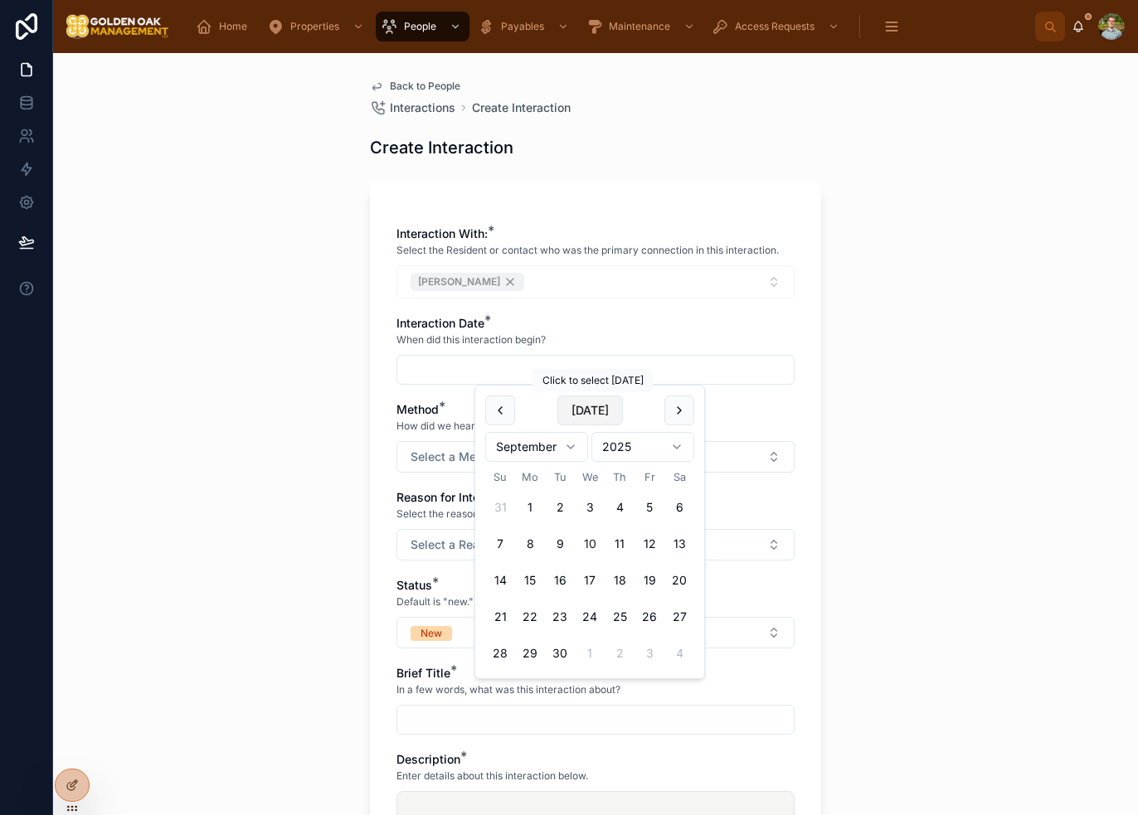
click at [600, 406] on button "[DATE]" at bounding box center [589, 410] width 65 height 30
type input "*********"
click at [909, 402] on div "Back to People Interactions Create Interaction Create Interaction Interaction W…" at bounding box center [595, 434] width 1084 height 762
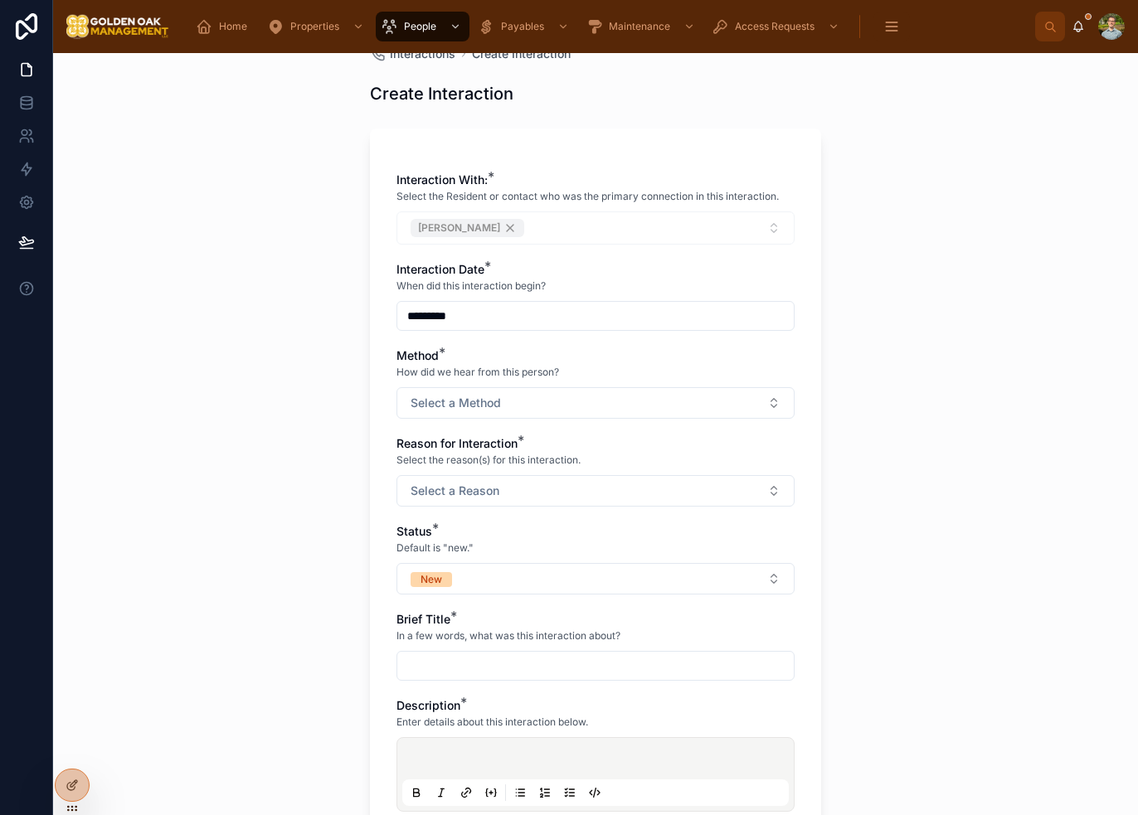
scroll to position [83, 0]
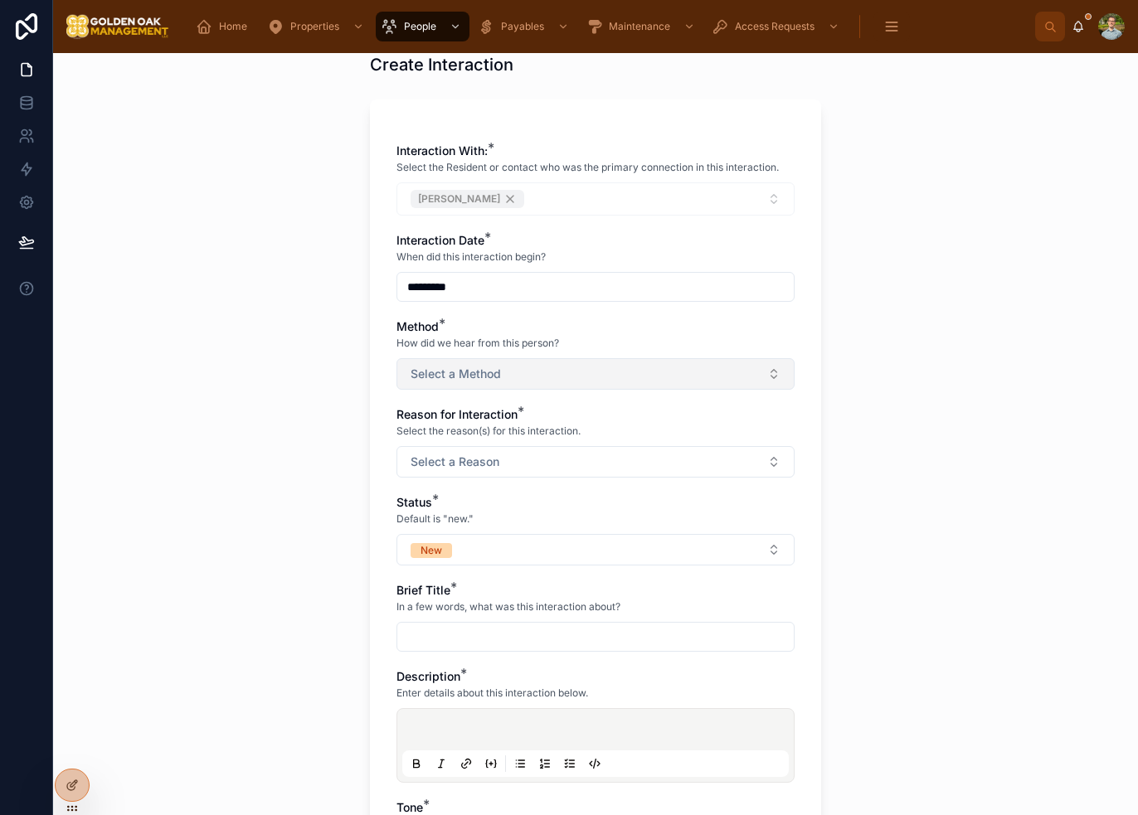
click at [545, 378] on button "Select a Method" at bounding box center [595, 374] width 398 height 32
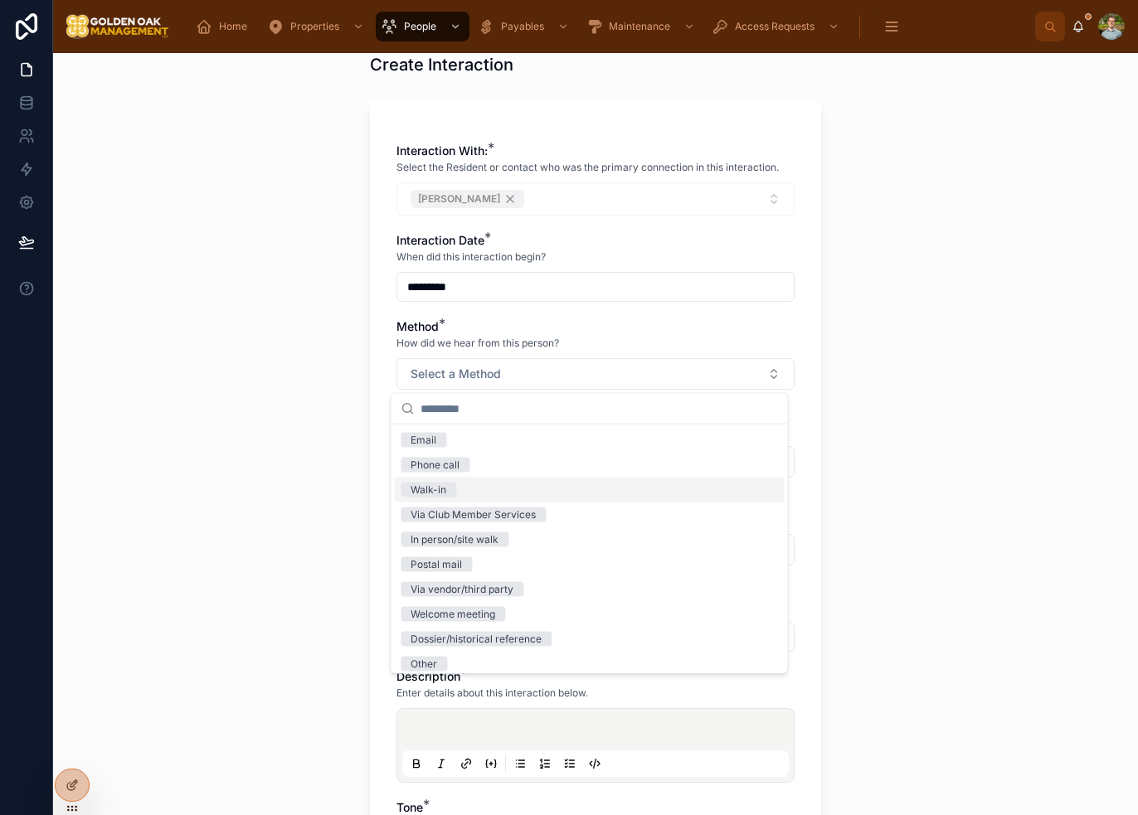
click at [506, 475] on div "Phone call" at bounding box center [589, 465] width 390 height 25
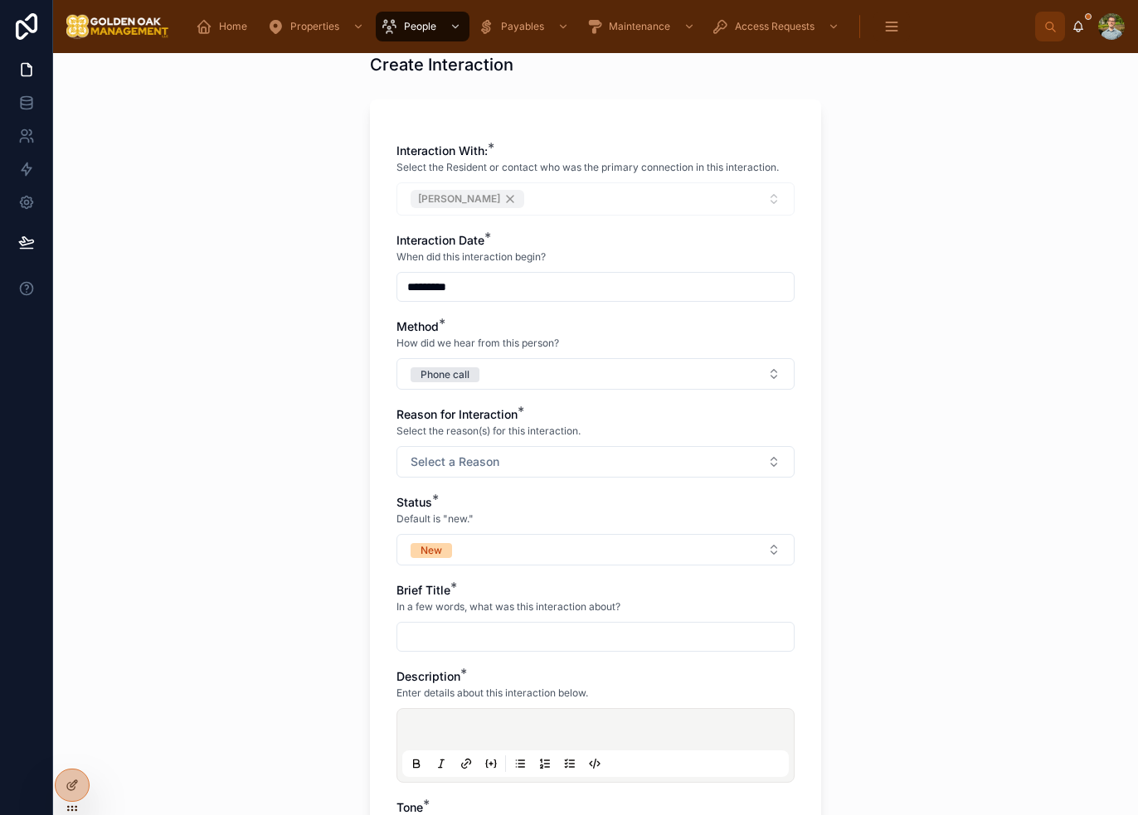
scroll to position [166, 0]
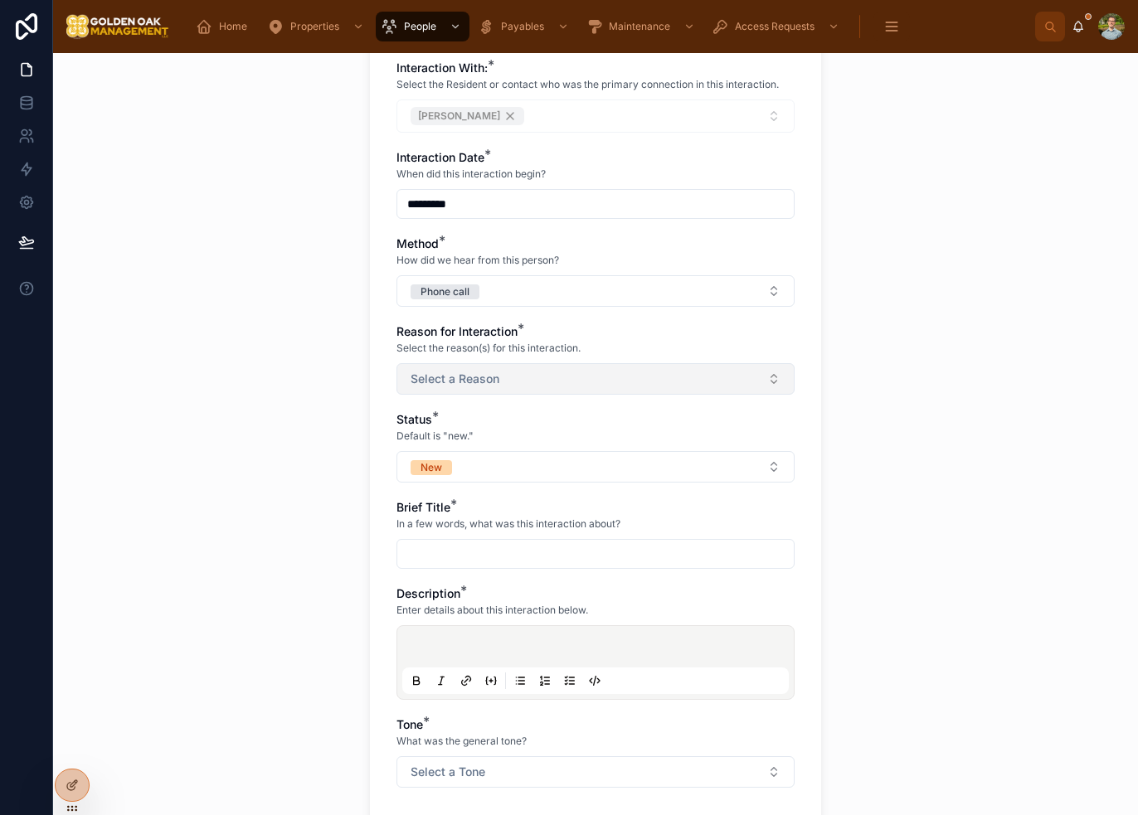
click at [517, 367] on button "Select a Reason" at bounding box center [595, 379] width 398 height 32
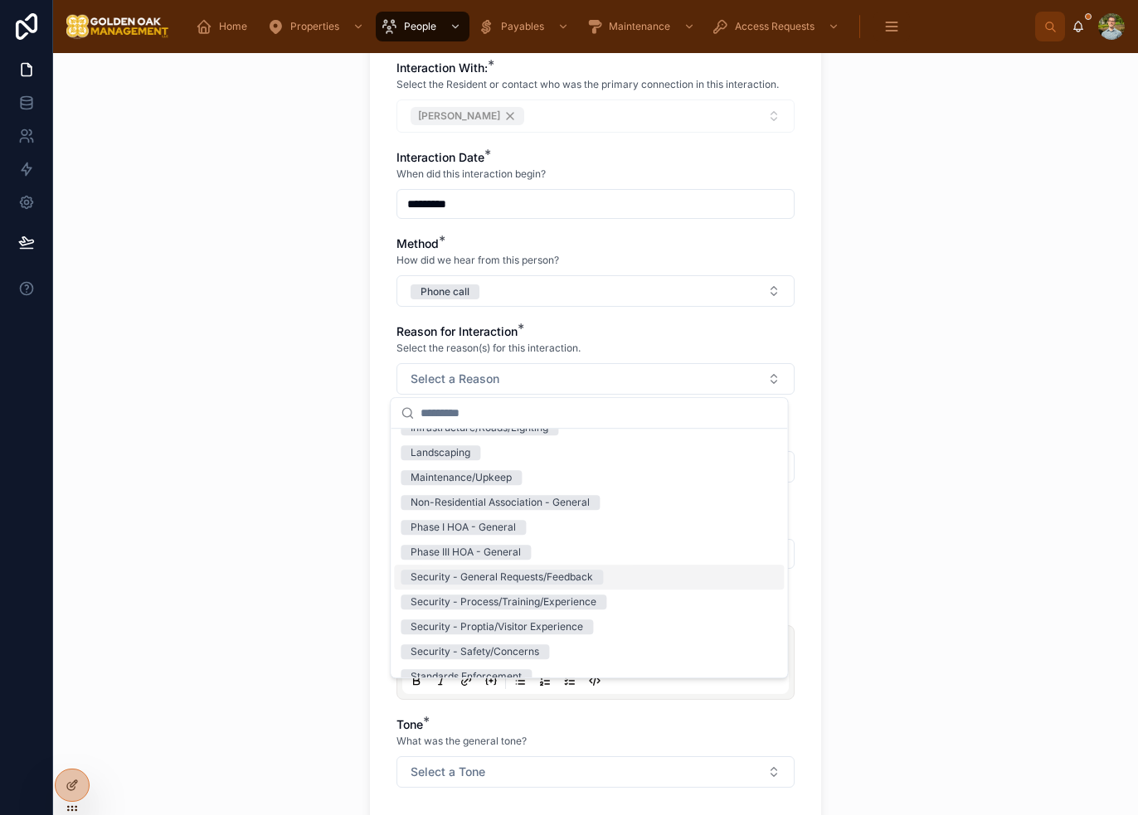
click at [604, 575] on div "Security - General Requests/Feedback" at bounding box center [589, 577] width 390 height 25
click at [900, 465] on div "Back to People Interactions Create Interaction Create Interaction Interaction W…" at bounding box center [595, 434] width 1084 height 762
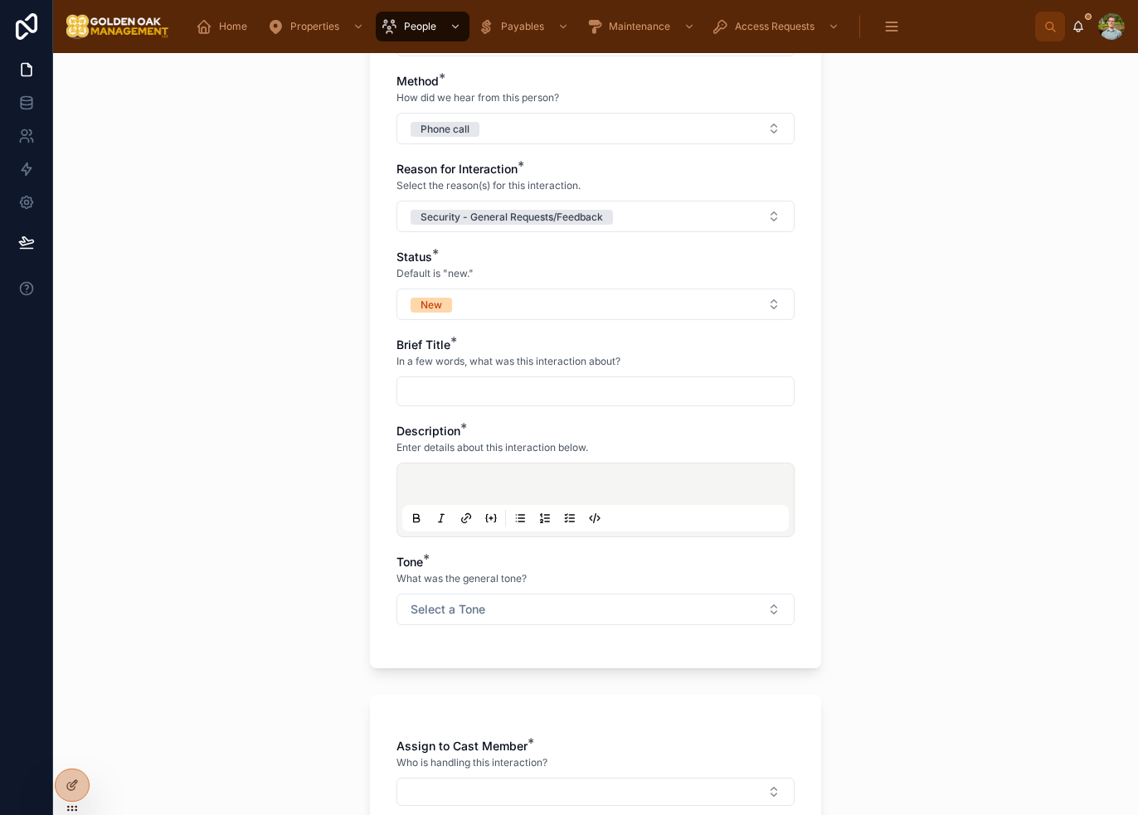
scroll to position [332, 0]
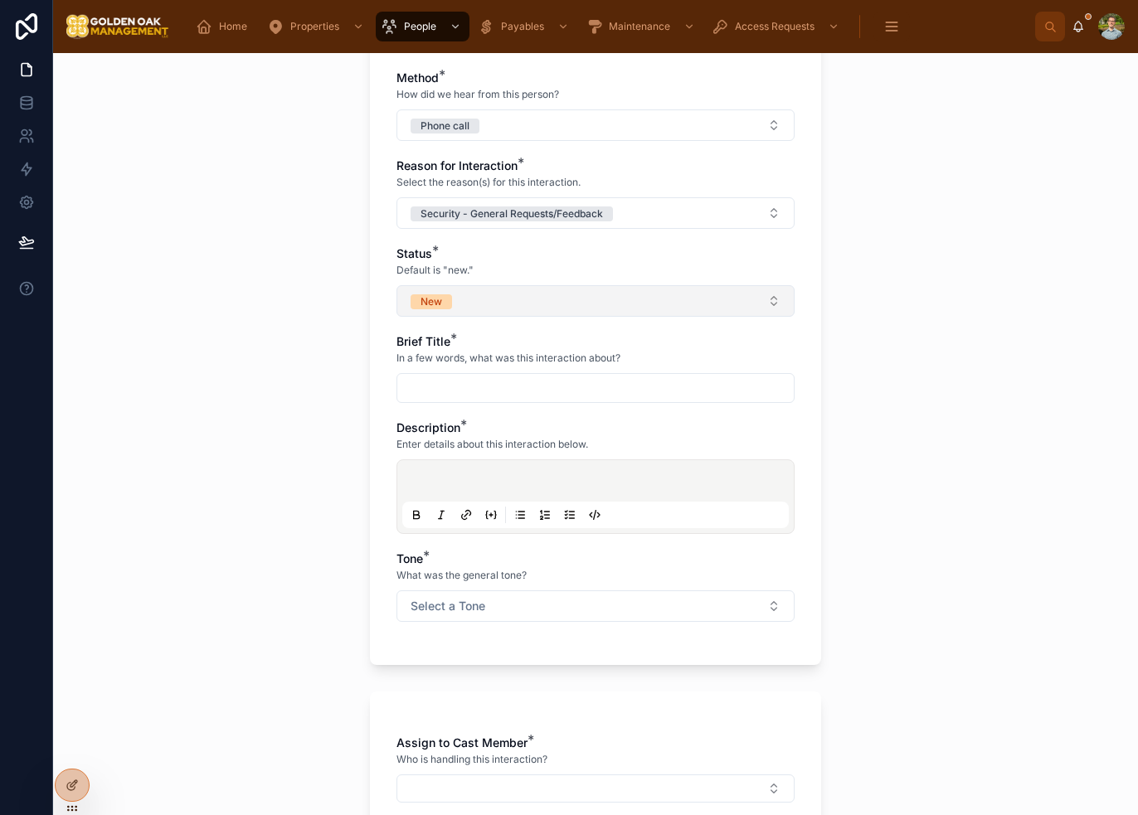
click at [531, 307] on button "New" at bounding box center [595, 301] width 398 height 32
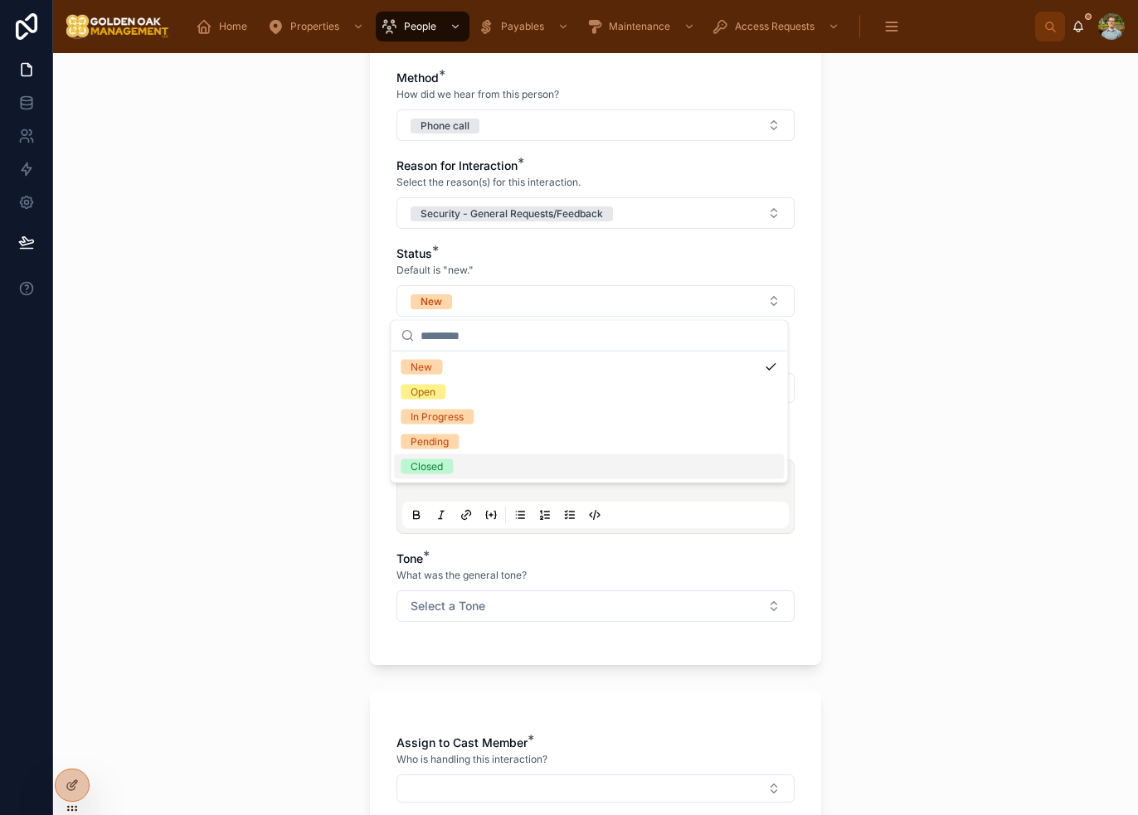
click at [515, 463] on div "Closed" at bounding box center [589, 466] width 390 height 25
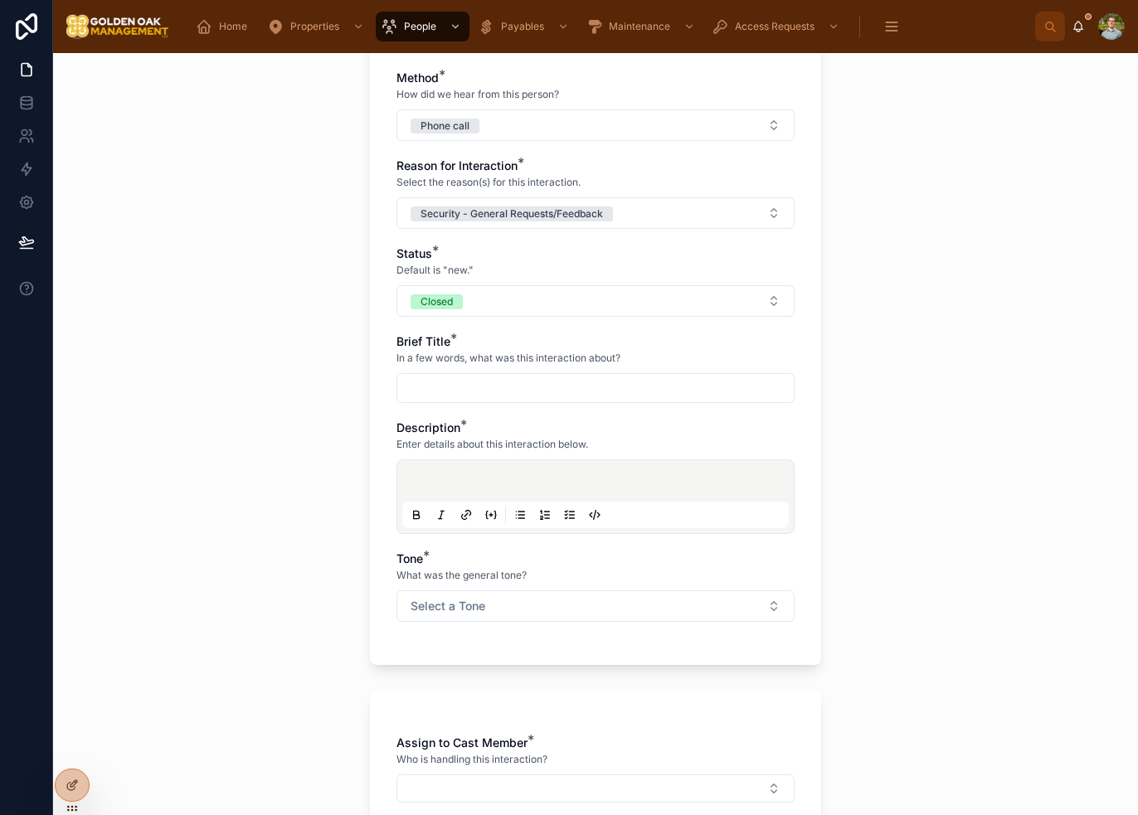
click at [504, 387] on input "text" at bounding box center [595, 387] width 396 height 23
type input "**********"
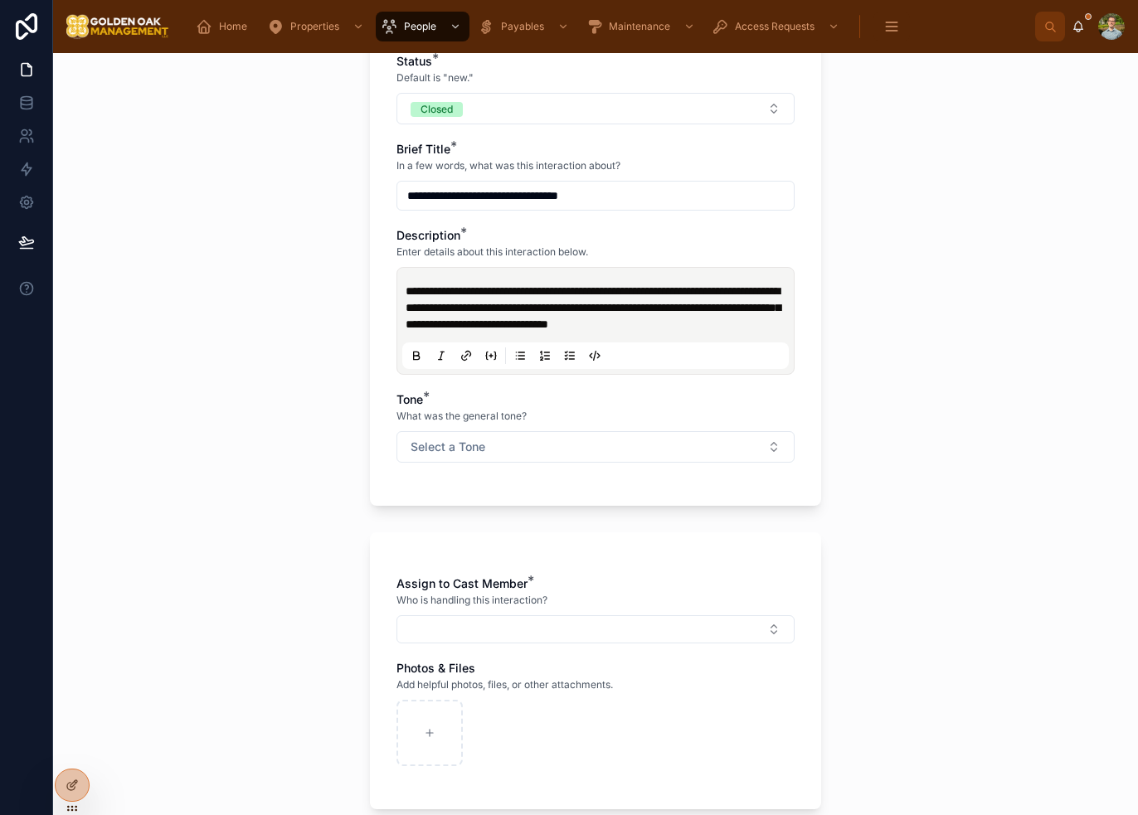
scroll to position [580, 0]
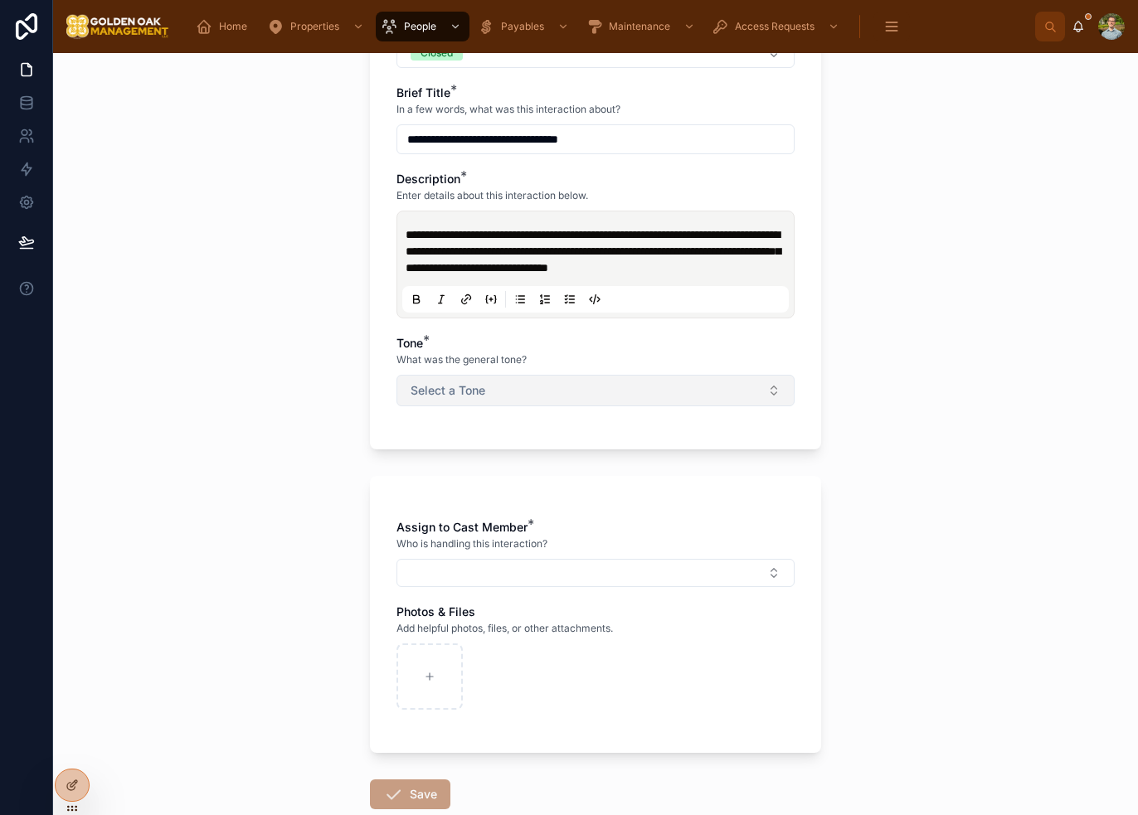
click at [575, 394] on button "Select a Tone" at bounding box center [595, 391] width 398 height 32
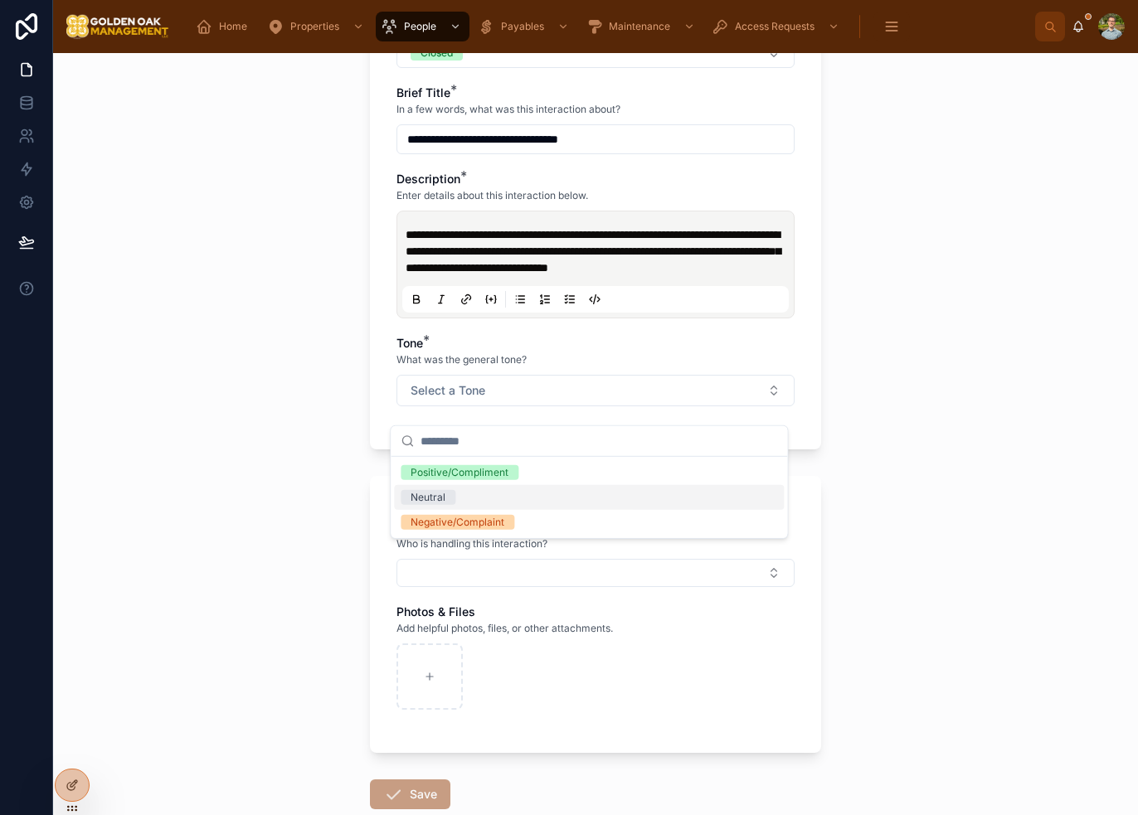
click at [536, 497] on div "Neutral" at bounding box center [589, 497] width 390 height 25
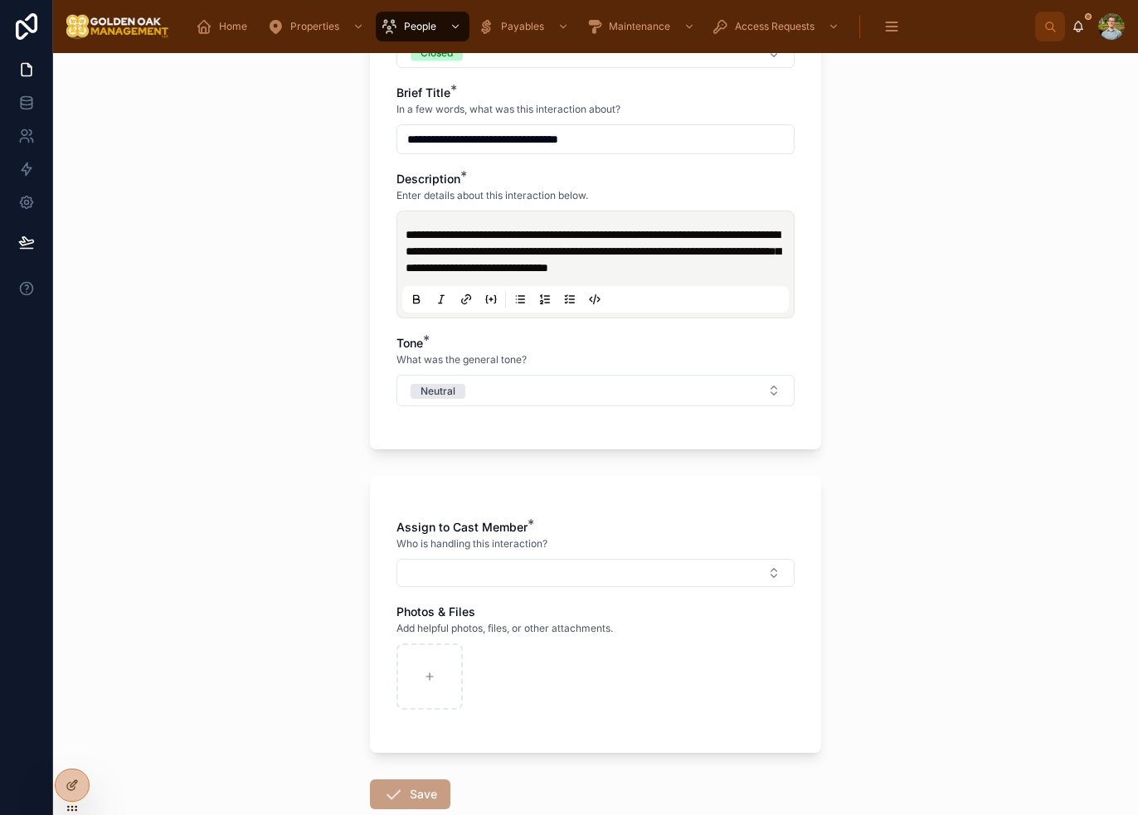
click at [431, 235] on span "**********" at bounding box center [592, 251] width 375 height 45
click at [832, 356] on div "**********" at bounding box center [595, 434] width 1084 height 762
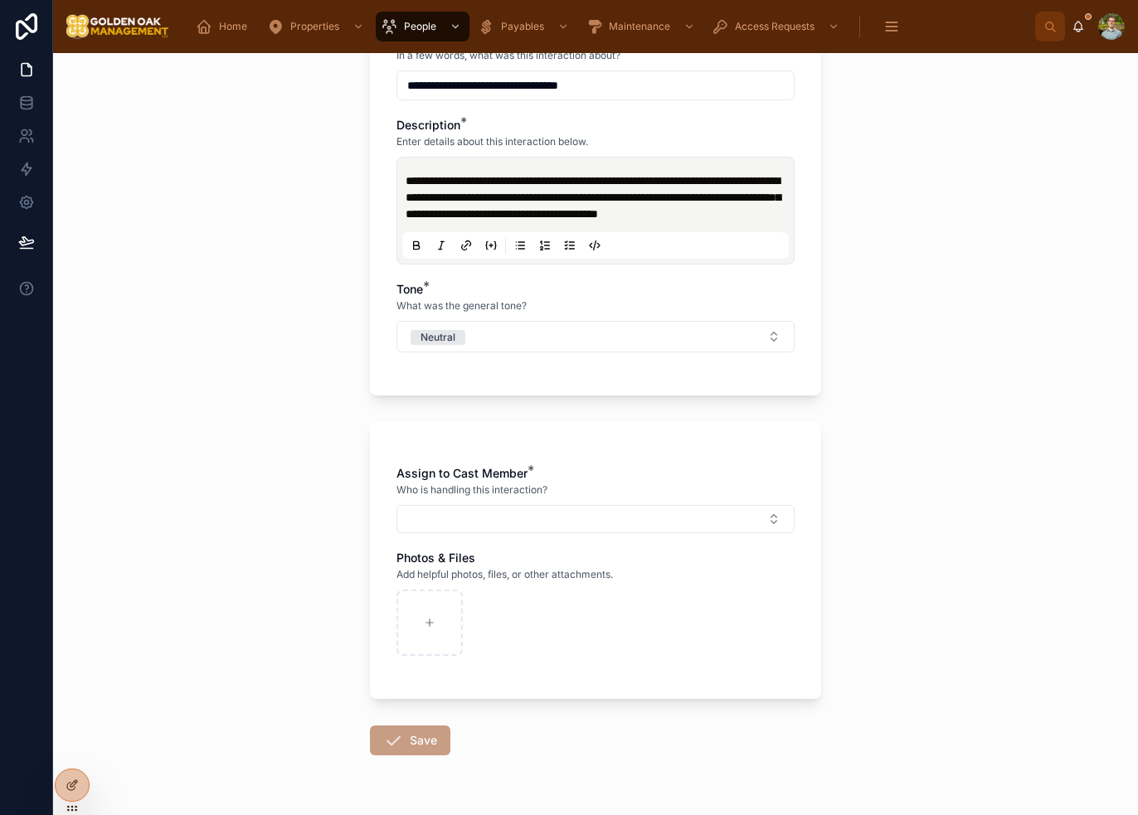
scroll to position [696, 0]
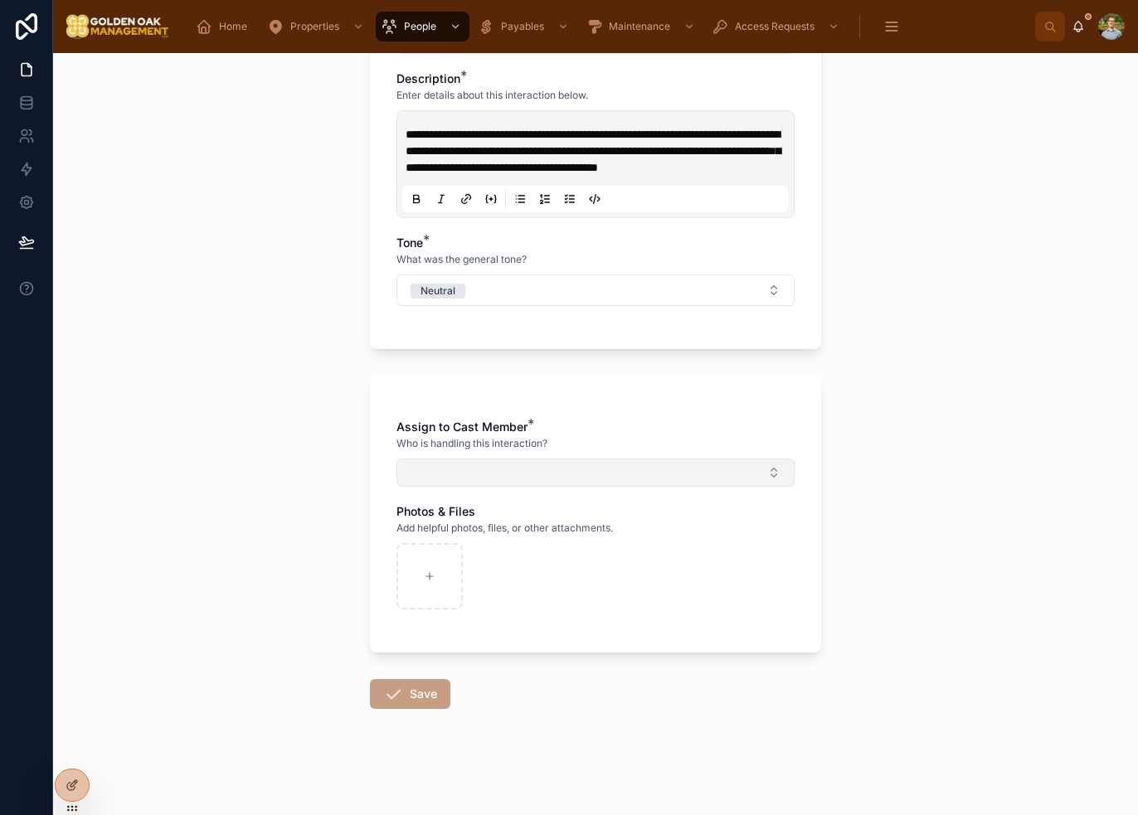
click at [513, 478] on button "Select Button" at bounding box center [595, 472] width 398 height 28
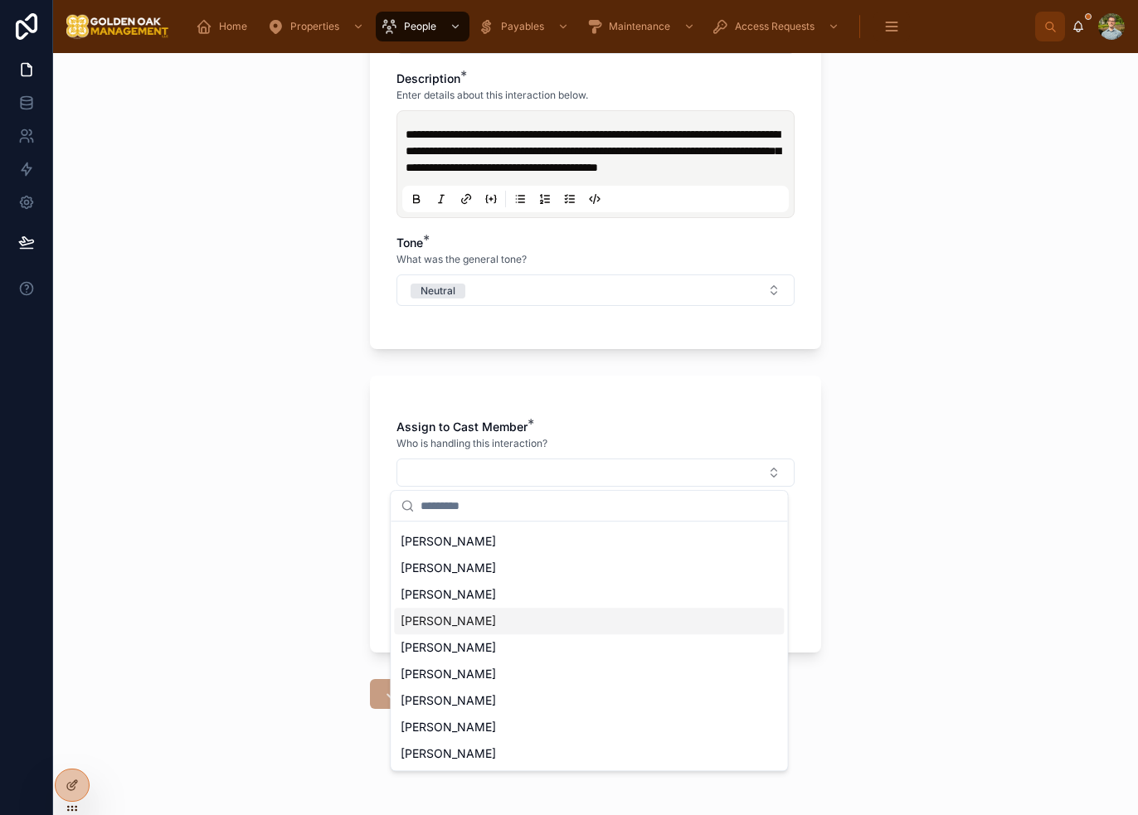
click at [577, 623] on div "[PERSON_NAME]" at bounding box center [589, 621] width 390 height 27
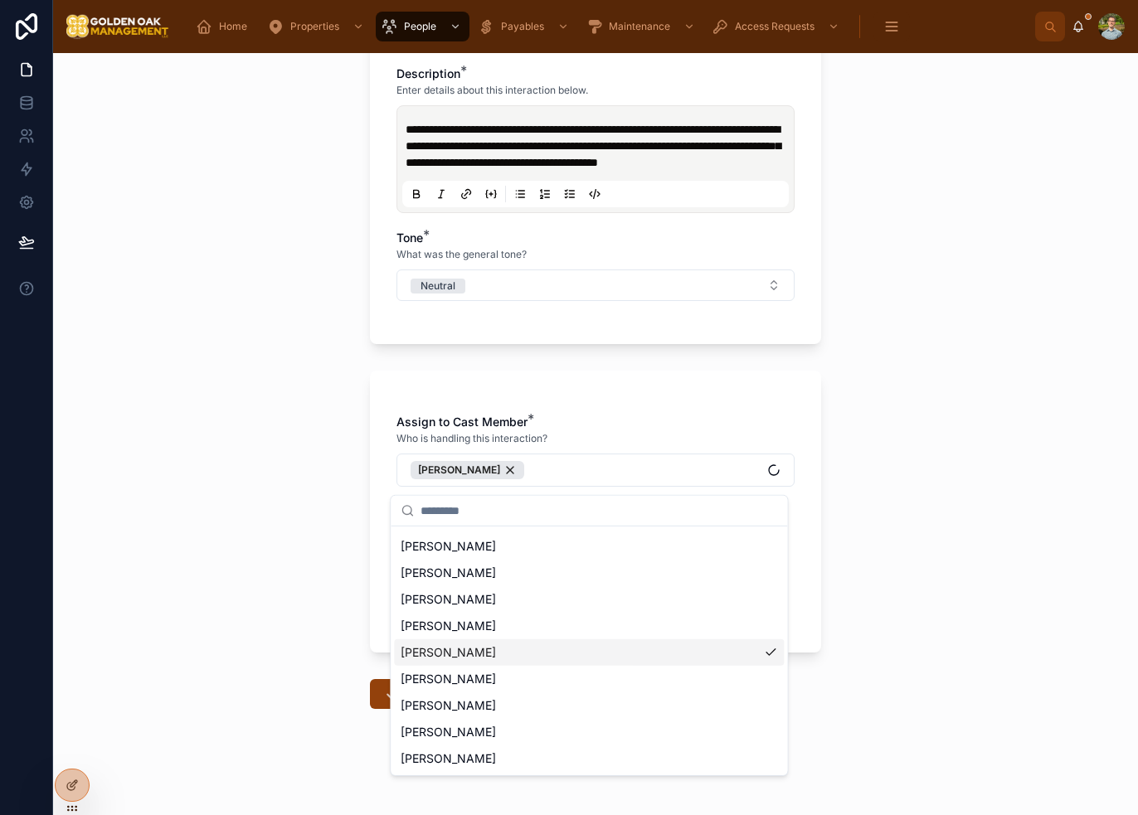
scroll to position [50, 0]
click at [923, 540] on div "**********" at bounding box center [595, 434] width 1084 height 762
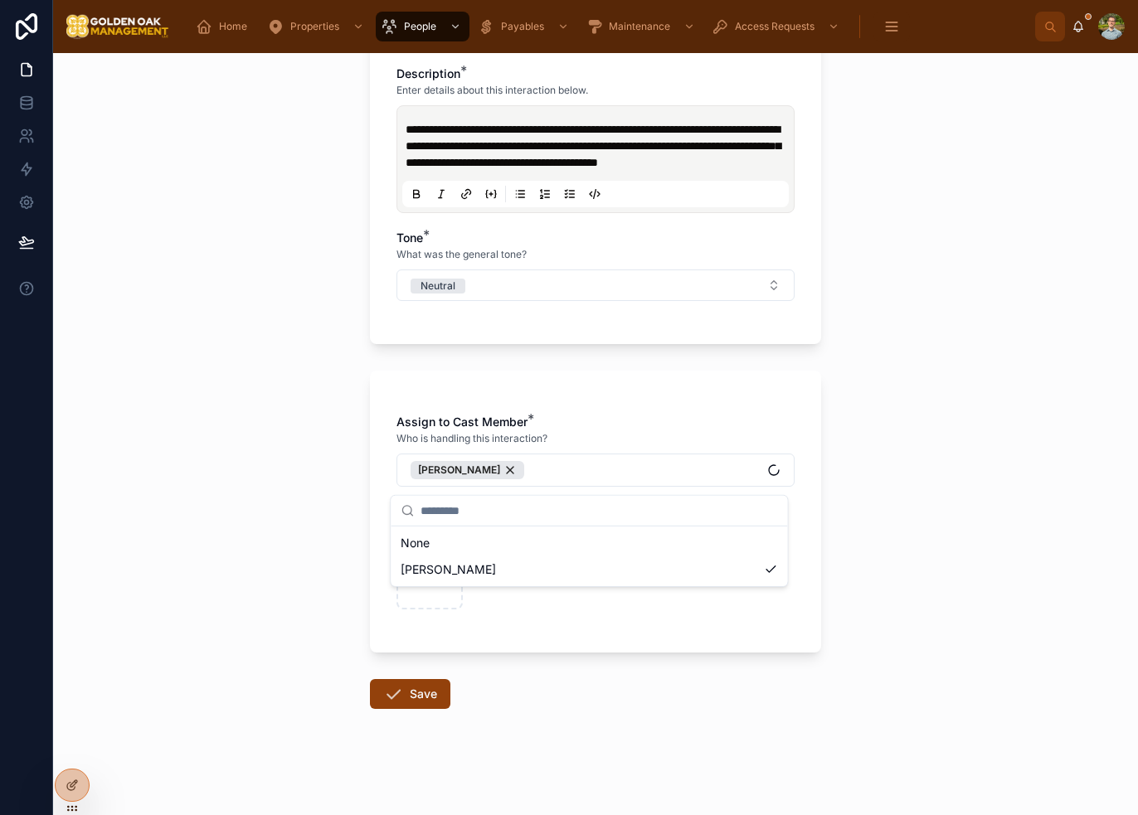
scroll to position [0, 0]
click at [421, 700] on button "Save" at bounding box center [410, 694] width 80 height 30
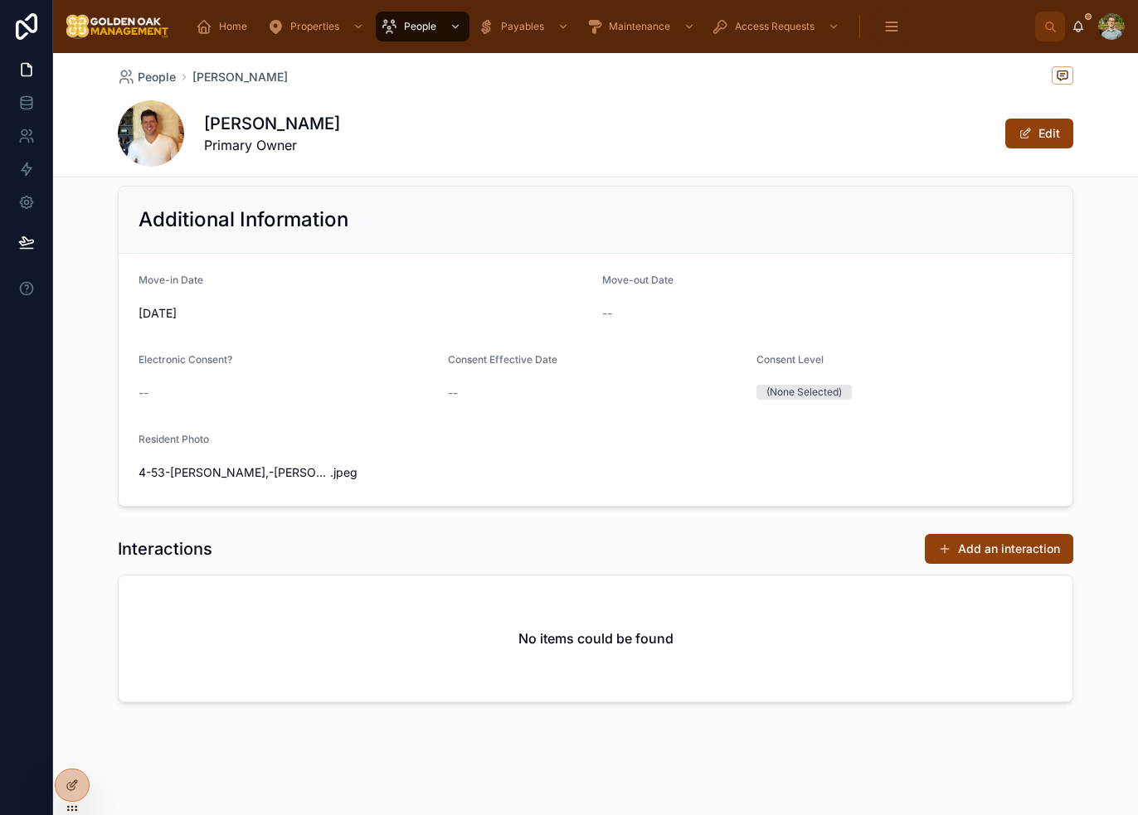
scroll to position [625, 0]
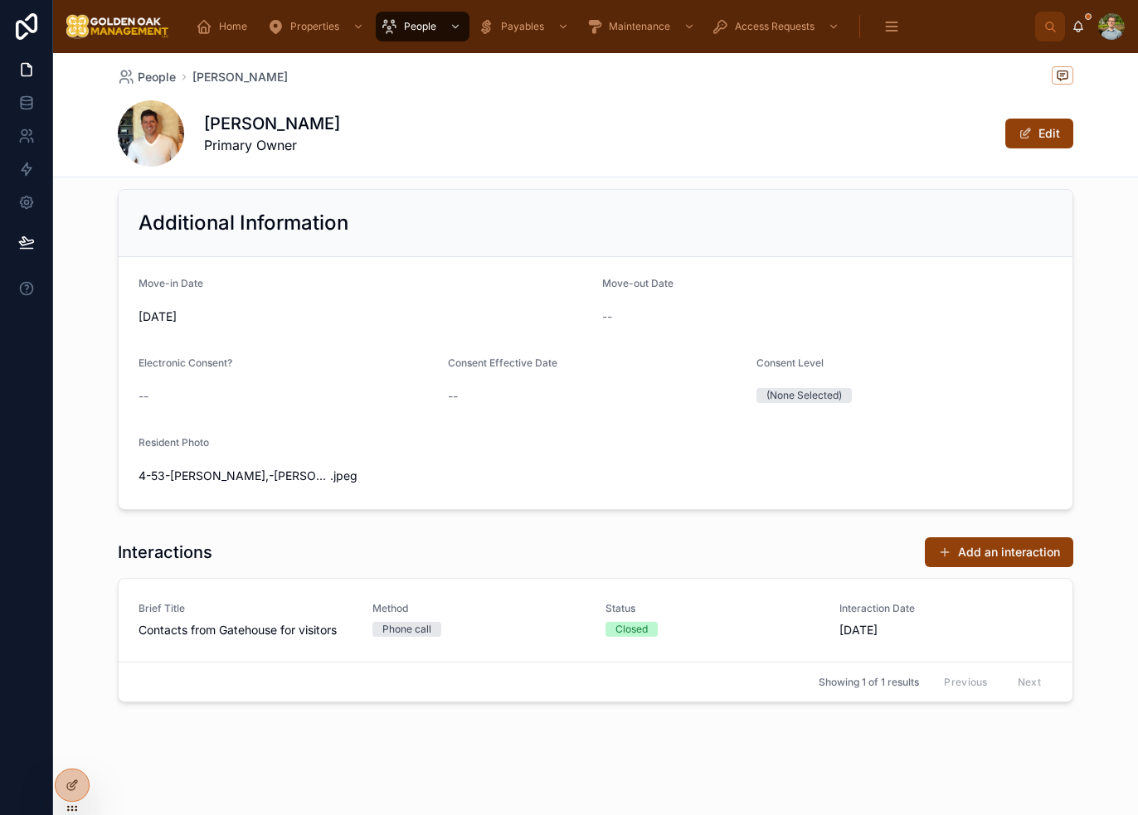
drag, startPoint x: 1079, startPoint y: 386, endPoint x: 1079, endPoint y: 405, distance: 19.1
click at [1079, 386] on div "Additional Information Move-in Date [DATE] Move-out Date -- Electronic Consent?…" at bounding box center [595, 349] width 1084 height 334
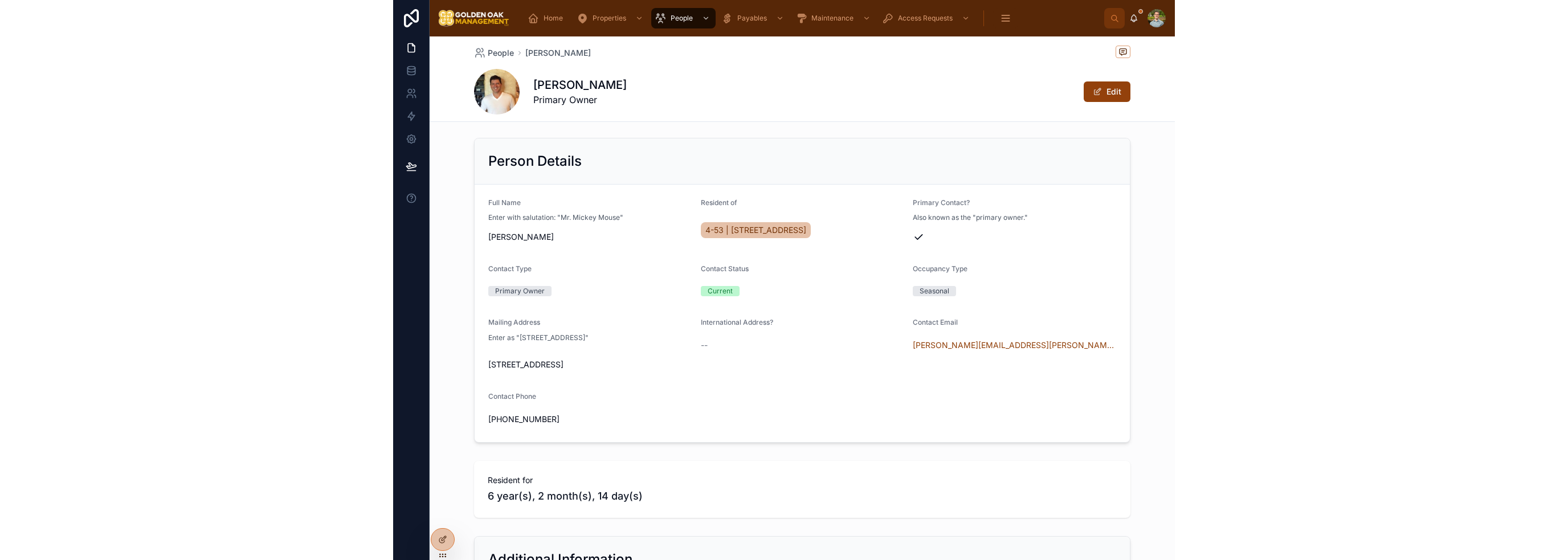
scroll to position [0, 0]
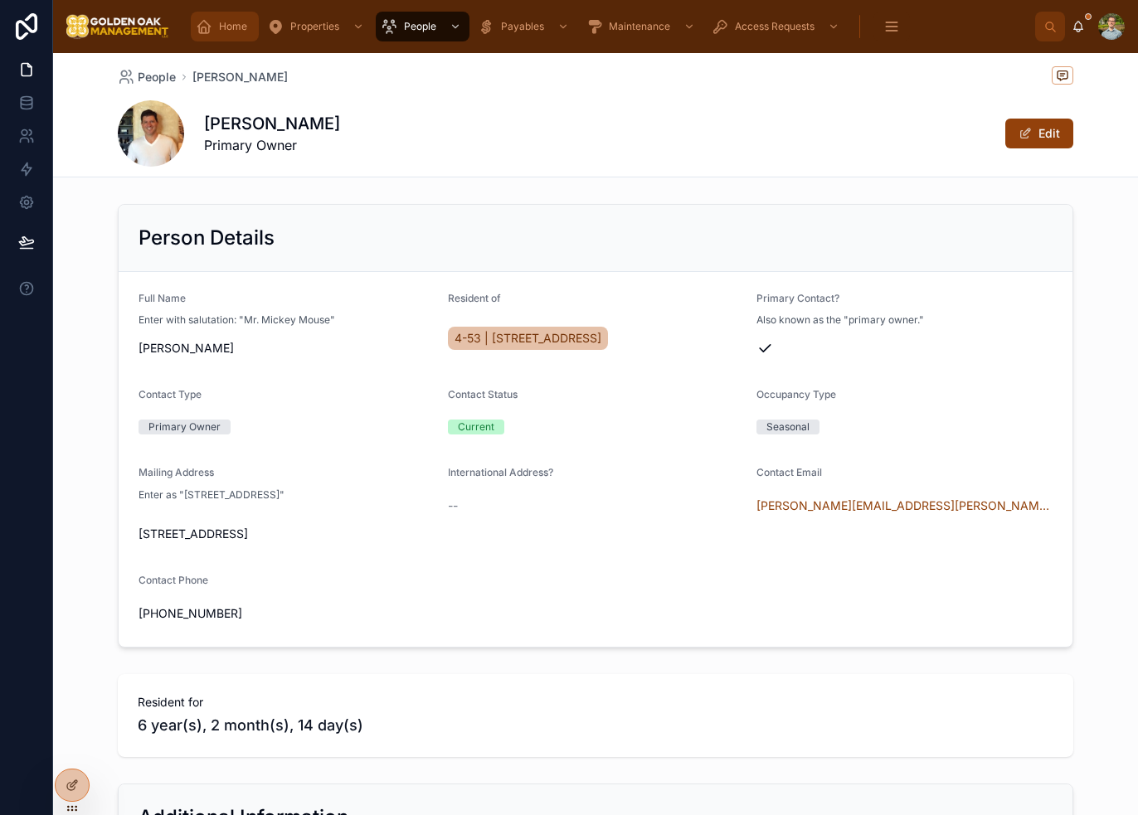
click at [245, 31] on span "Home" at bounding box center [233, 26] width 28 height 13
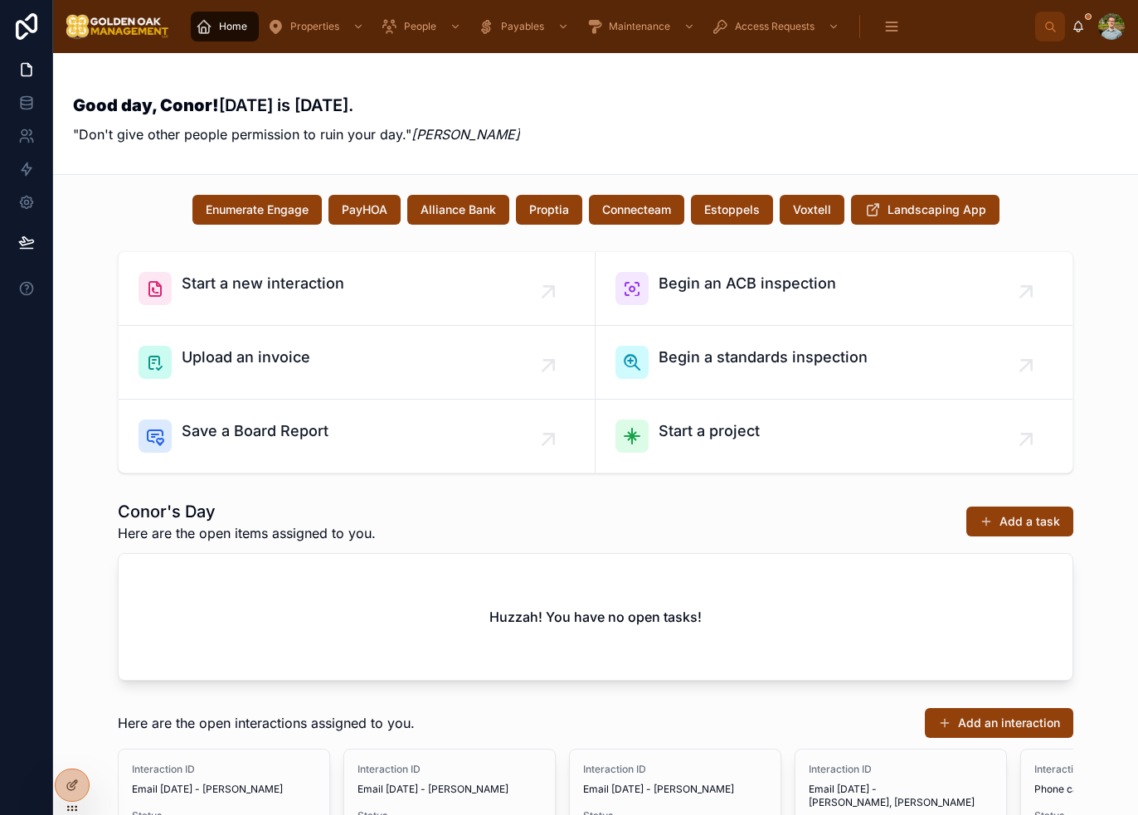
click at [1031, 113] on div "Good day, Conor! [DATE] is [DATE]. "Don't give other people permission to ruin …" at bounding box center [595, 113] width 1045 height 81
click at [809, 105] on div "Good day, Conor! [DATE] is [DATE]. "Don't give other people permission to ruin …" at bounding box center [595, 113] width 1045 height 81
